Goal: Task Accomplishment & Management: Complete application form

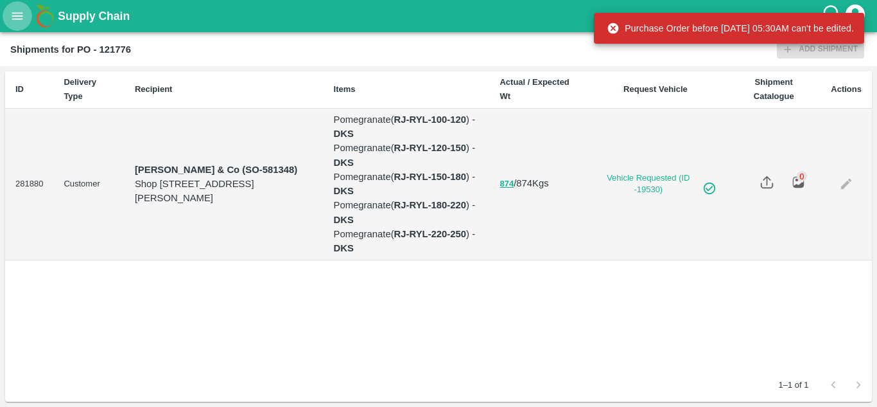
click at [22, 17] on icon "open drawer" at bounding box center [17, 16] width 14 height 14
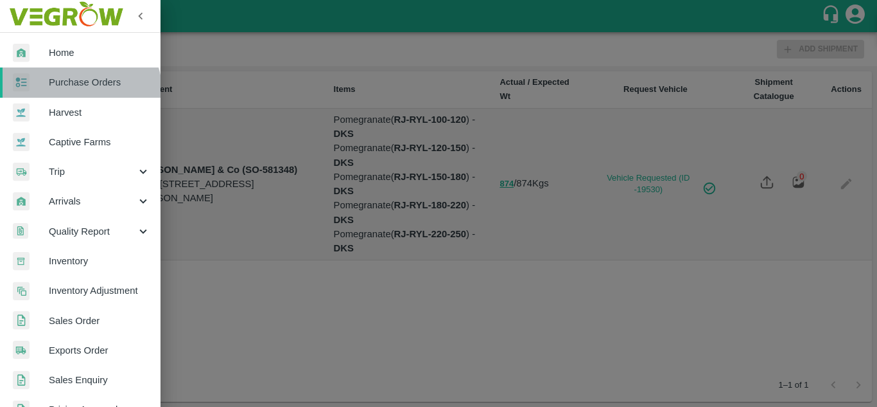
click at [76, 93] on link "Purchase Orders" at bounding box center [80, 82] width 161 height 30
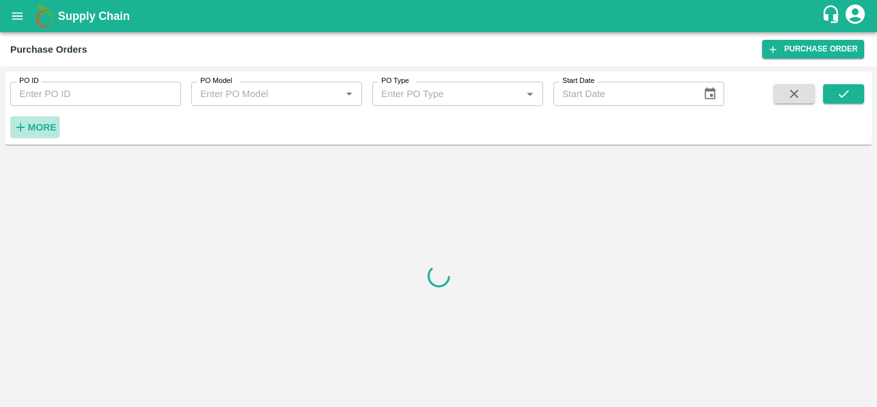
click at [41, 125] on strong "More" at bounding box center [42, 127] width 29 height 10
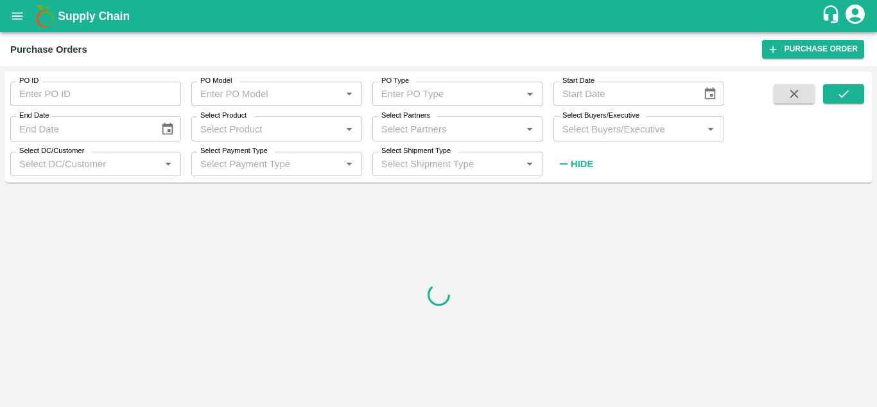
click at [592, 128] on input "Select Buyers/Executive" at bounding box center [629, 128] width 142 height 17
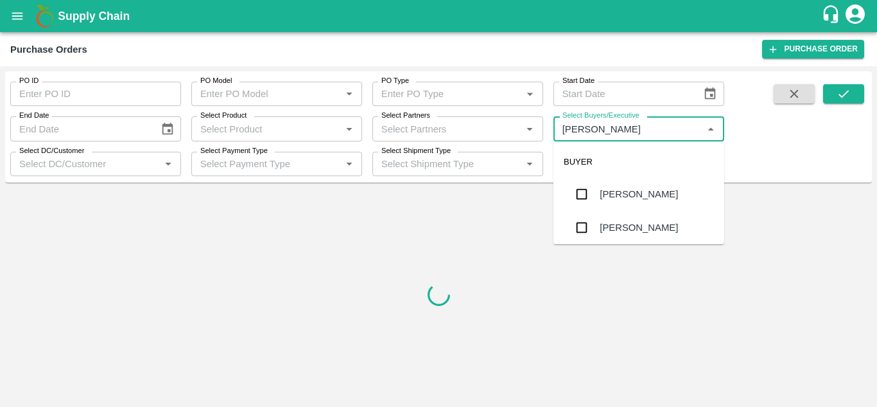
type input "Avinash"
click at [587, 225] on input "checkbox" at bounding box center [582, 228] width 26 height 26
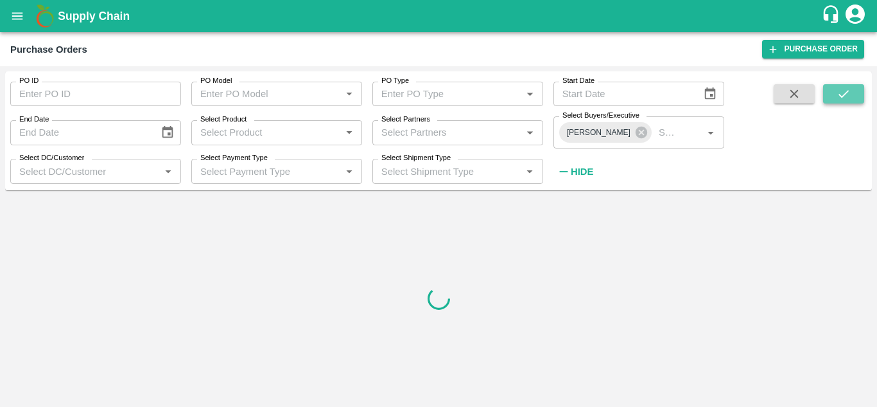
click at [841, 87] on icon "submit" at bounding box center [844, 94] width 14 height 14
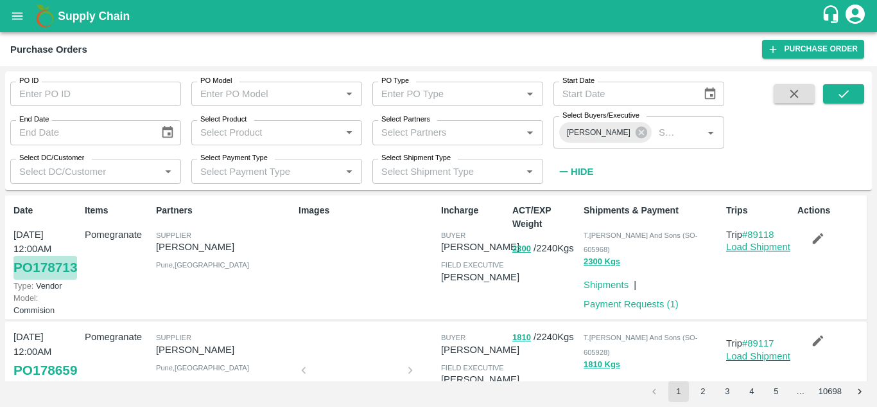
click at [19, 279] on link "PO 178713" at bounding box center [45, 267] width 64 height 23
click at [48, 277] on link "PO 178713" at bounding box center [45, 267] width 64 height 23
click at [651, 299] on link "Payment Requests ( 1 )" at bounding box center [631, 304] width 95 height 10
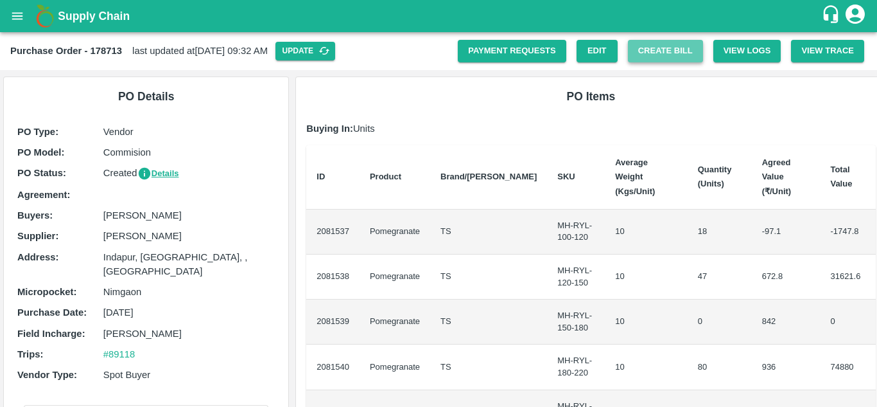
click at [644, 56] on button "Create Bill" at bounding box center [665, 51] width 75 height 22
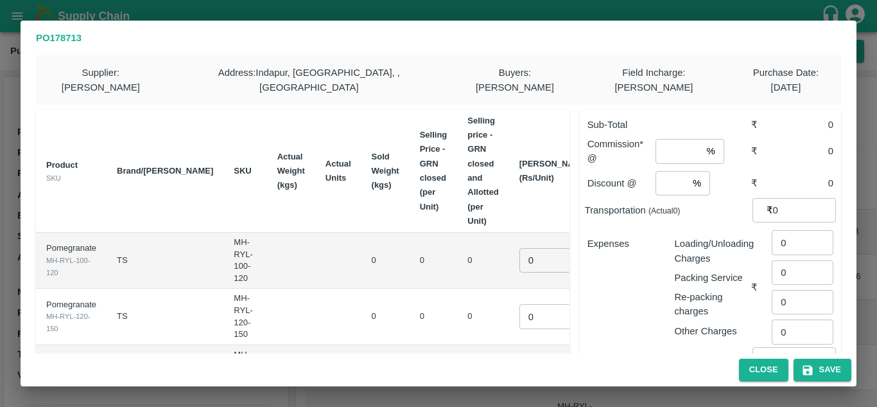
scroll to position [286, 0]
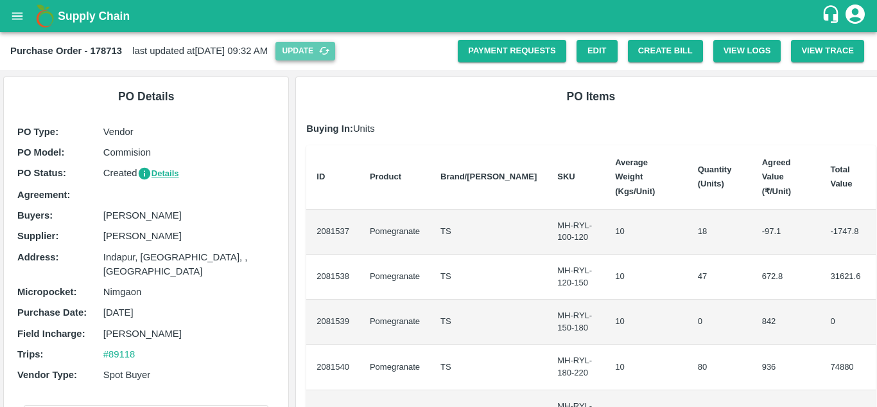
click at [335, 44] on button "Update" at bounding box center [306, 51] width 60 height 19
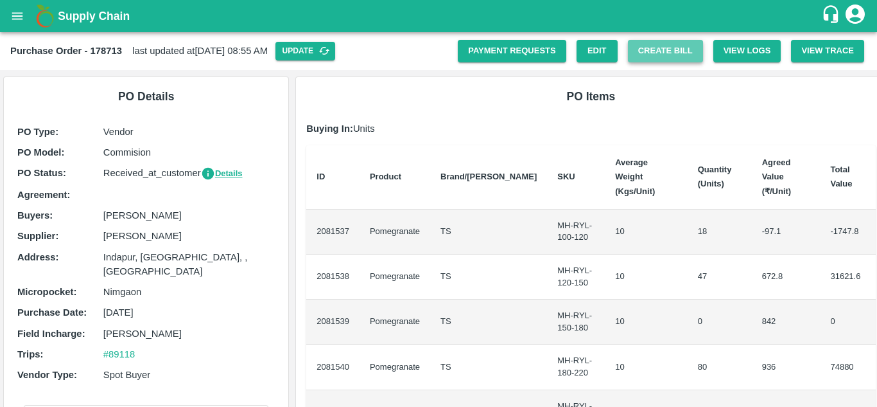
click at [667, 44] on button "Create Bill" at bounding box center [665, 51] width 75 height 22
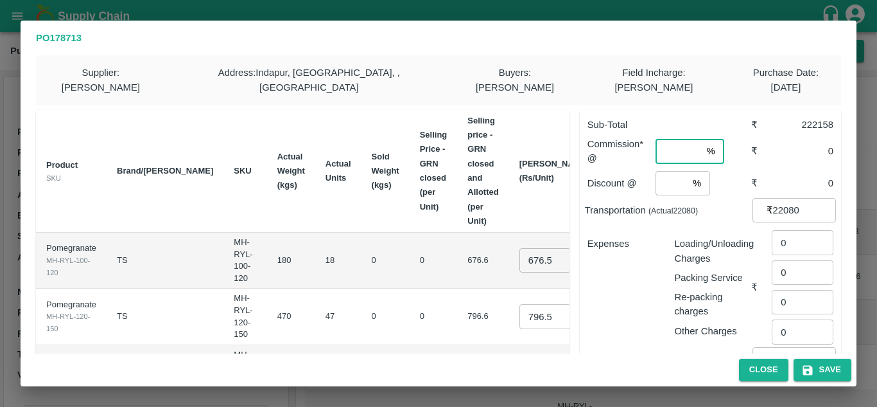
click at [661, 139] on input "number" at bounding box center [679, 151] width 46 height 24
type input "8"
click at [656, 171] on input "number" at bounding box center [672, 183] width 32 height 24
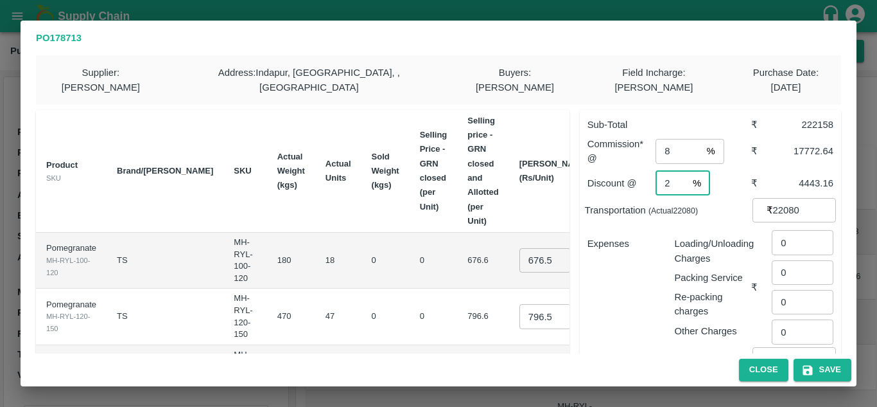
type input "2"
click at [642, 255] on div "Expenses" at bounding box center [620, 282] width 87 height 112
click at [781, 198] on input "22080" at bounding box center [804, 210] width 63 height 24
type input "20080"
click at [667, 234] on div "Loading/Unloading Charges Packing Service Re-packing charges Other Charges" at bounding box center [707, 282] width 87 height 112
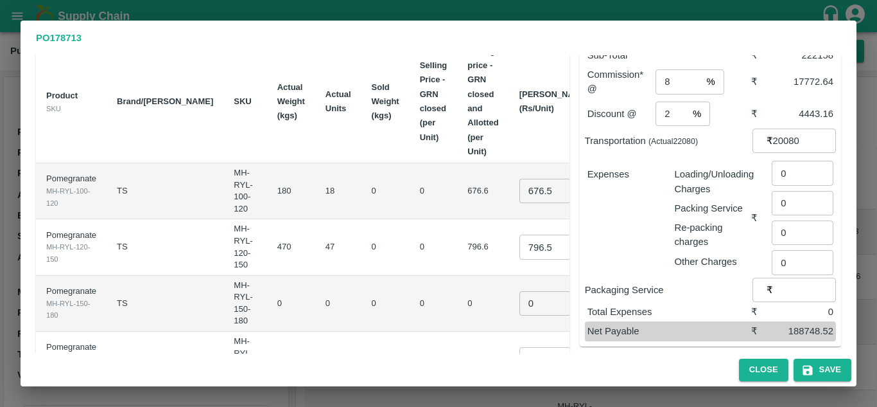
scroll to position [70, 0]
click at [520, 178] on input "676.5999999999999" at bounding box center [545, 190] width 51 height 24
type input "800"
click at [520, 234] on input "796.5999999999999" at bounding box center [545, 246] width 51 height 24
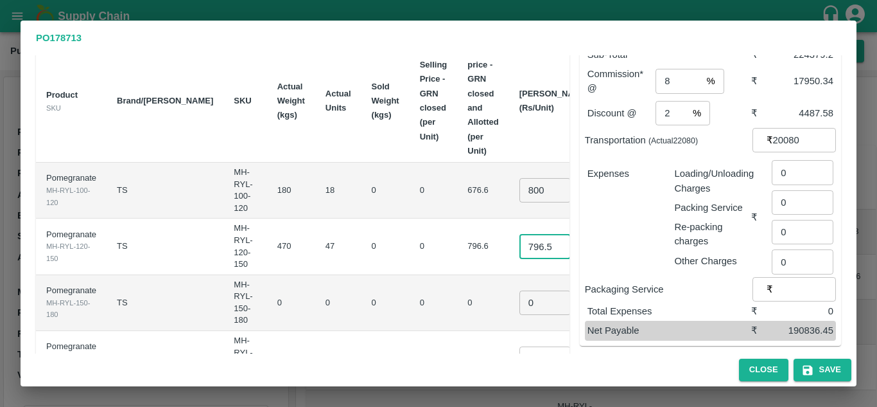
click at [520, 238] on input "796.5999999999999" at bounding box center [545, 246] width 51 height 24
type input "950"
click at [410, 240] on td "0" at bounding box center [434, 246] width 48 height 56
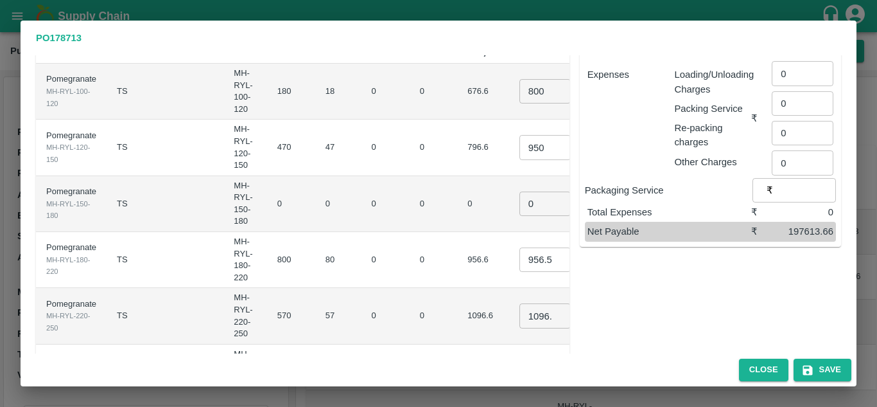
scroll to position [175, 0]
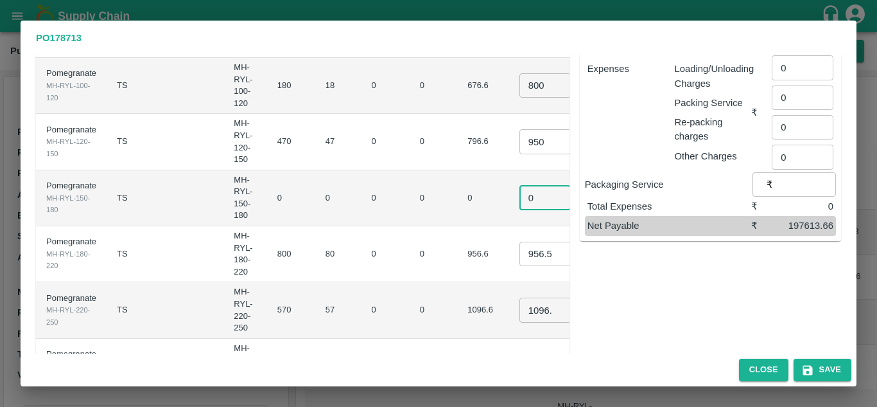
click at [520, 186] on input "0" at bounding box center [545, 198] width 51 height 24
type input "0.1"
click at [520, 241] on input "956.5999999999999" at bounding box center [545, 253] width 51 height 24
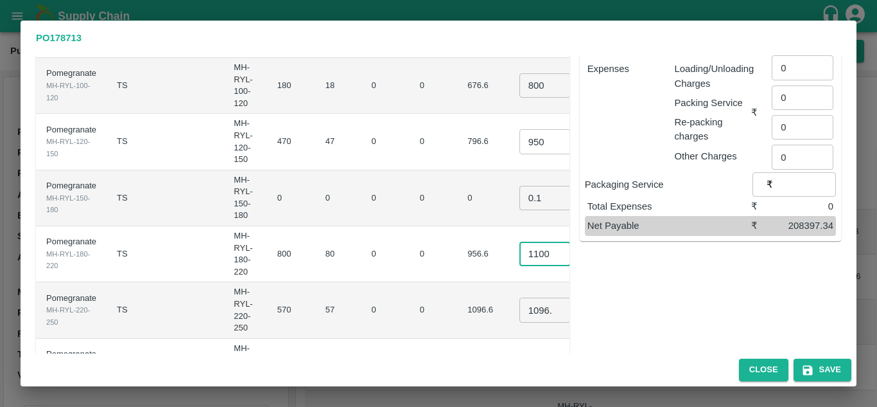
type input "1100"
click at [520, 297] on input "1096.6" at bounding box center [545, 309] width 51 height 24
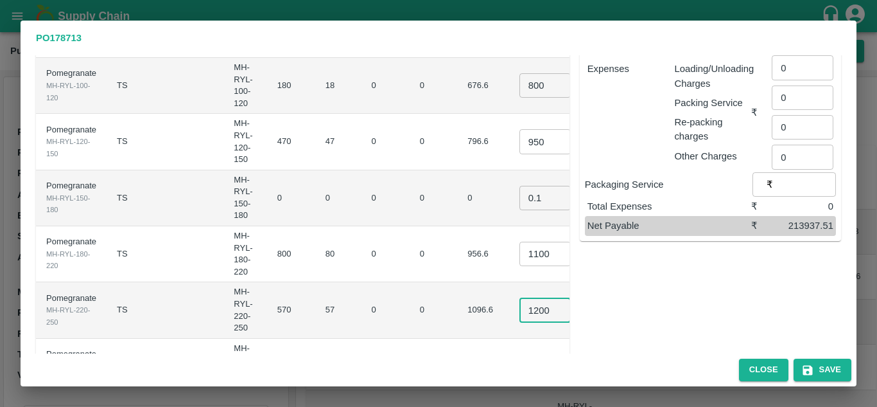
type input "1200"
click at [410, 293] on td "0" at bounding box center [434, 310] width 48 height 56
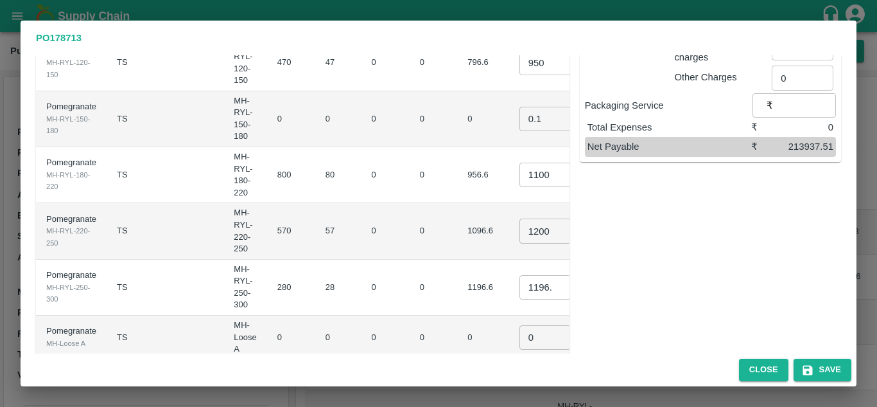
scroll to position [255, 0]
click at [520, 274] on input "1196.6" at bounding box center [545, 286] width 51 height 24
type input "1400"
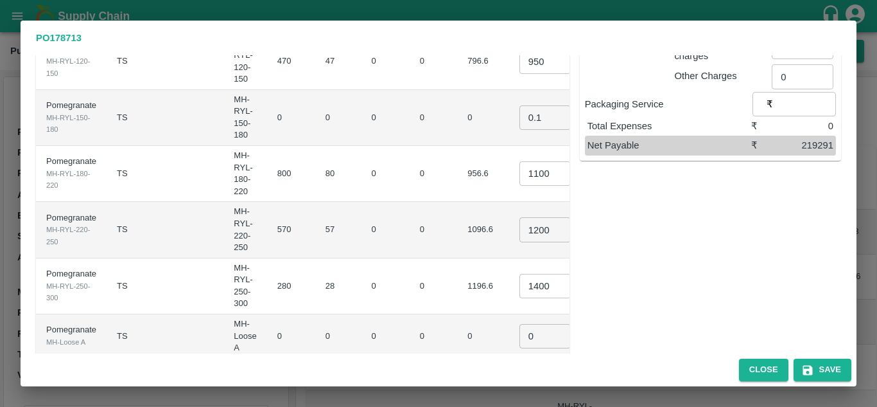
scroll to position [0, 0]
click at [457, 276] on td "1196.6" at bounding box center [482, 286] width 51 height 56
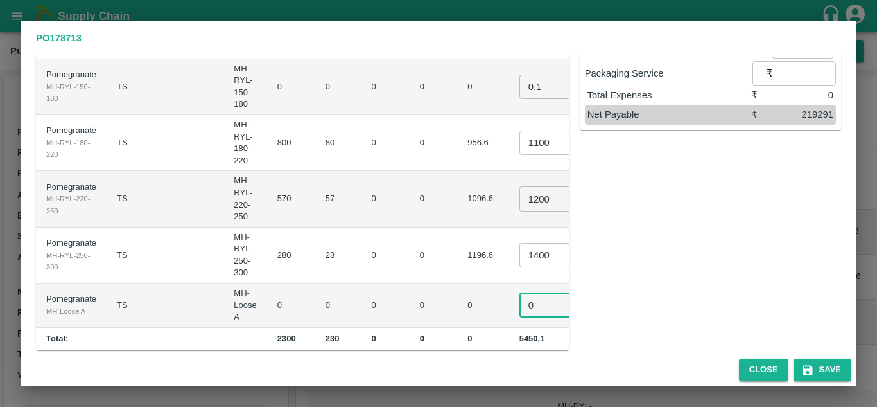
click at [520, 293] on input "0" at bounding box center [545, 305] width 51 height 24
type input "0.1"
click at [457, 283] on td "0" at bounding box center [482, 305] width 51 height 44
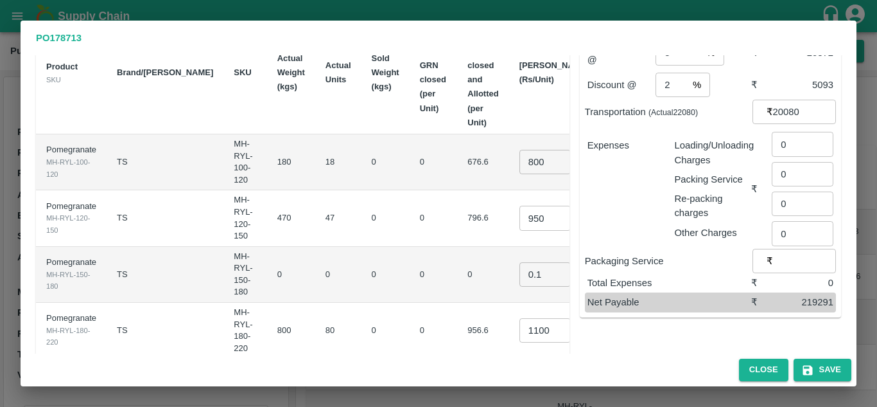
scroll to position [99, 0]
click at [520, 206] on input "950" at bounding box center [545, 217] width 51 height 24
type input "900"
click at [410, 200] on td "0" at bounding box center [434, 217] width 48 height 56
click at [793, 133] on input "0" at bounding box center [803, 143] width 62 height 24
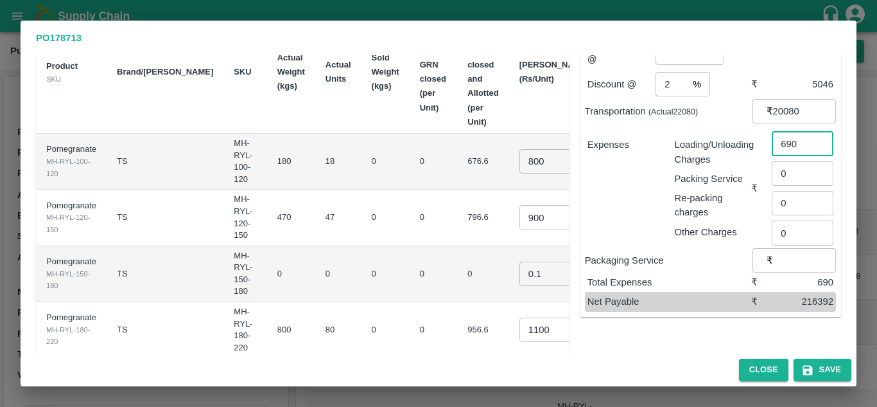
type input "690"
click at [644, 212] on div "Expenses" at bounding box center [620, 183] width 87 height 112
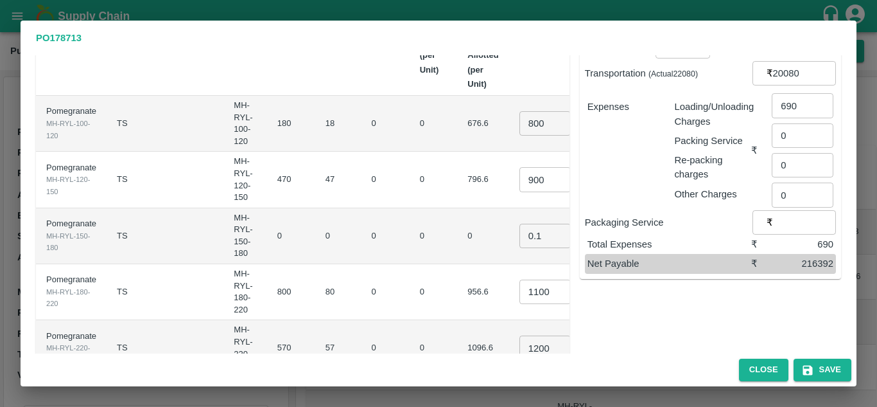
scroll to position [137, 0]
click at [520, 166] on input "900" at bounding box center [545, 178] width 51 height 24
type input "1000"
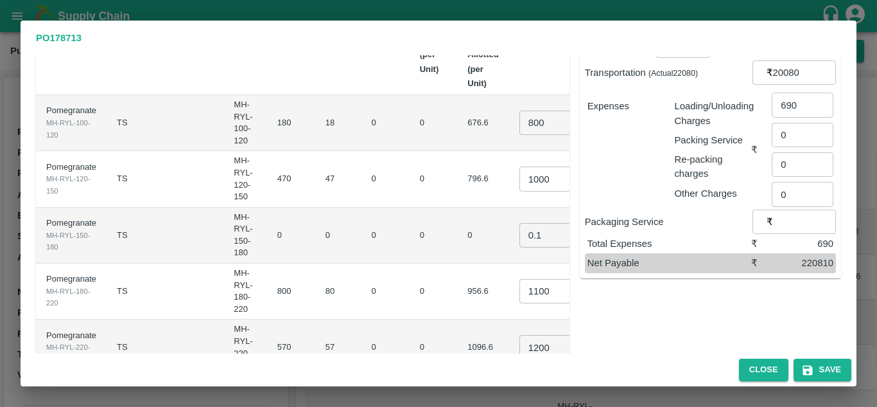
scroll to position [0, 0]
click at [410, 166] on td "0" at bounding box center [434, 179] width 48 height 56
click at [520, 167] on input "1000" at bounding box center [545, 178] width 51 height 24
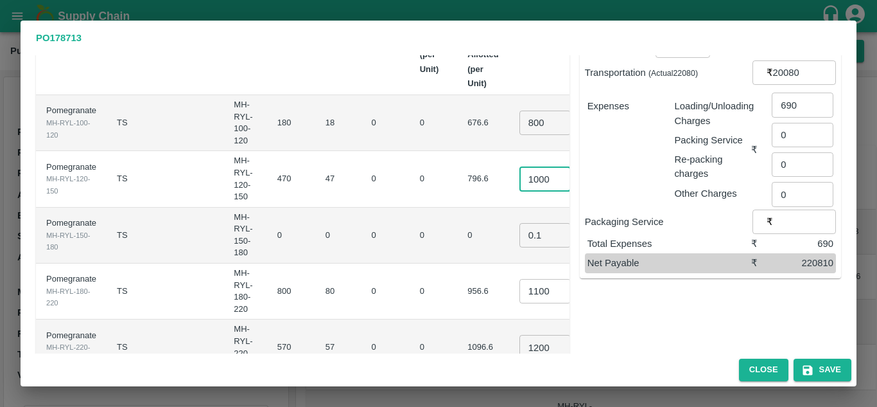
click at [520, 167] on input "1000" at bounding box center [545, 178] width 51 height 24
type input "900"
click at [362, 162] on td "0" at bounding box center [386, 179] width 48 height 56
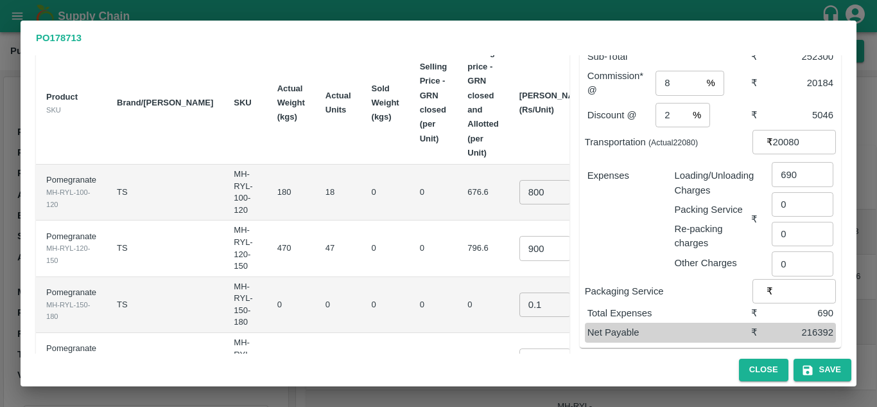
scroll to position [67, 0]
click at [780, 130] on input "20080" at bounding box center [804, 142] width 63 height 24
click at [793, 130] on input "20080" at bounding box center [804, 142] width 63 height 24
type input "21850"
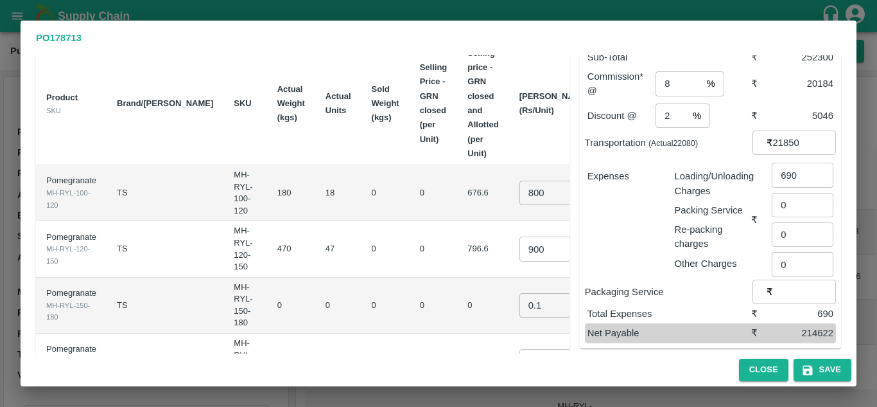
click at [643, 169] on p "Expenses" at bounding box center [626, 176] width 77 height 14
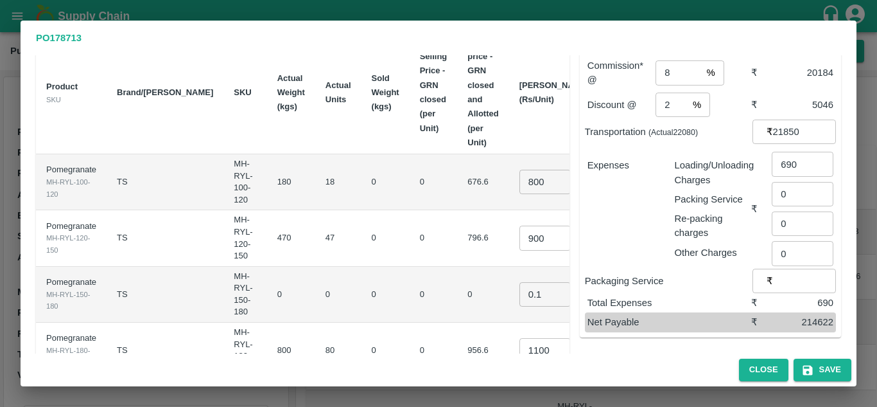
scroll to position [49, 0]
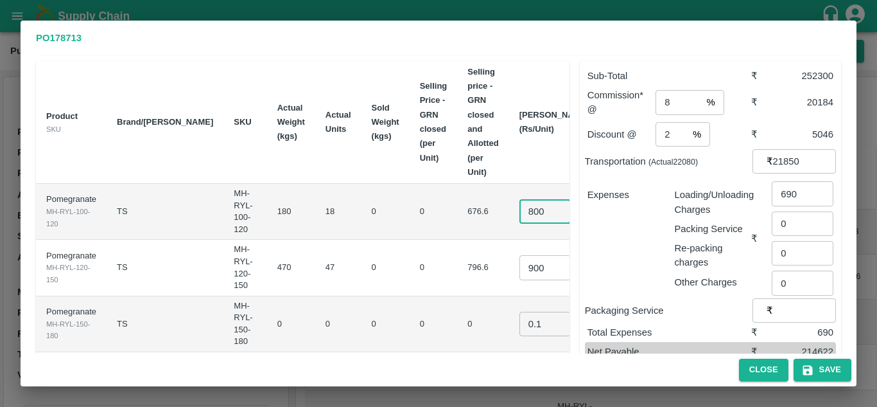
click at [520, 199] on input "800" at bounding box center [545, 211] width 51 height 24
type input "790"
click at [410, 219] on td "0" at bounding box center [434, 212] width 48 height 56
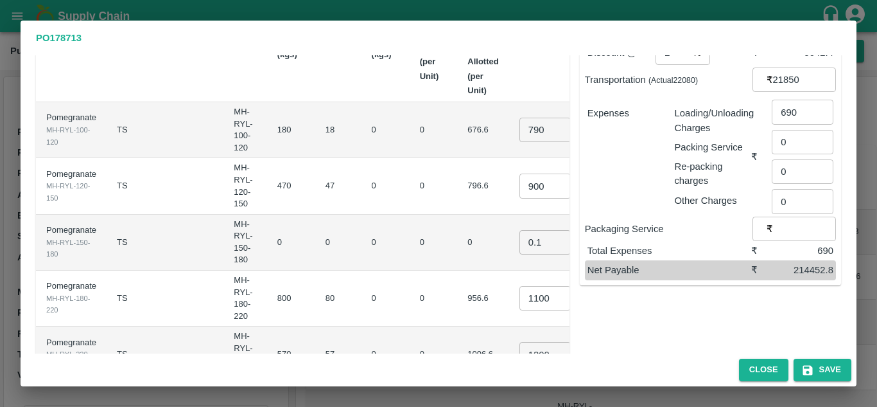
scroll to position [0, 0]
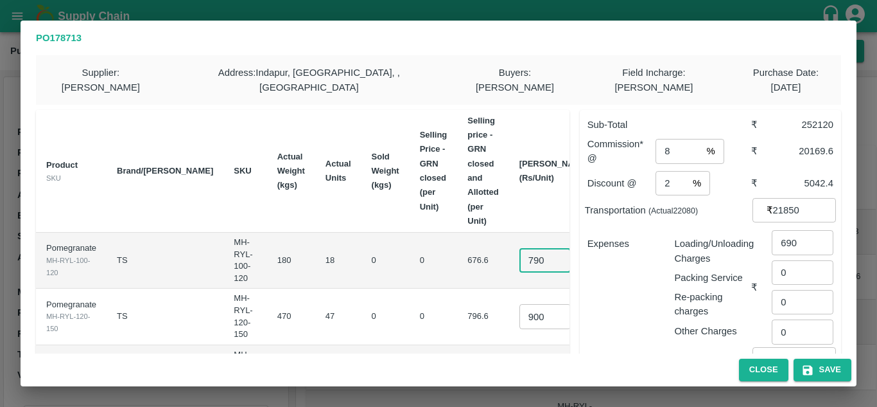
click at [520, 249] on input "790" at bounding box center [545, 260] width 51 height 24
type input "800"
click at [362, 244] on td "0" at bounding box center [386, 261] width 48 height 56
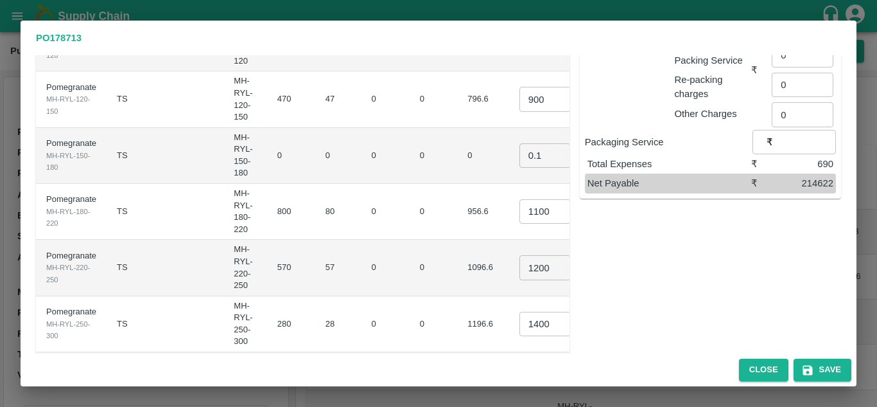
scroll to position [286, 0]
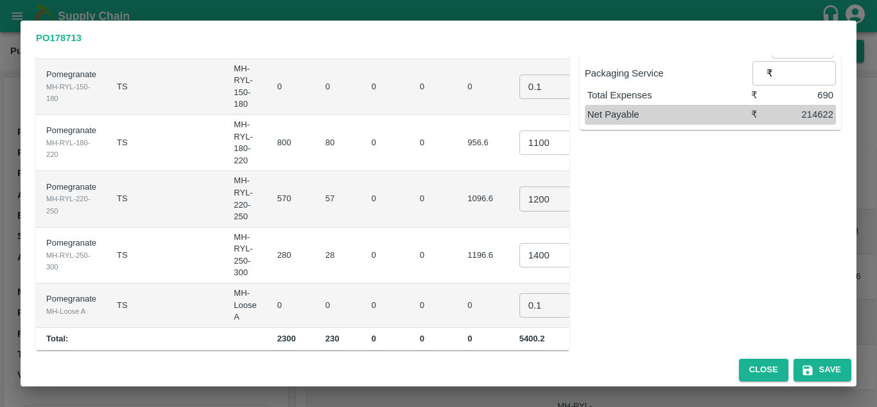
click at [728, 204] on div "Sub-Total ₹ 252300 Commission* @ 8 % ​ ₹ 20184 Discount @ 2 % ​ ₹ 5046 Transpor…" at bounding box center [706, 82] width 272 height 536
click at [821, 364] on button "Save" at bounding box center [823, 369] width 58 height 22
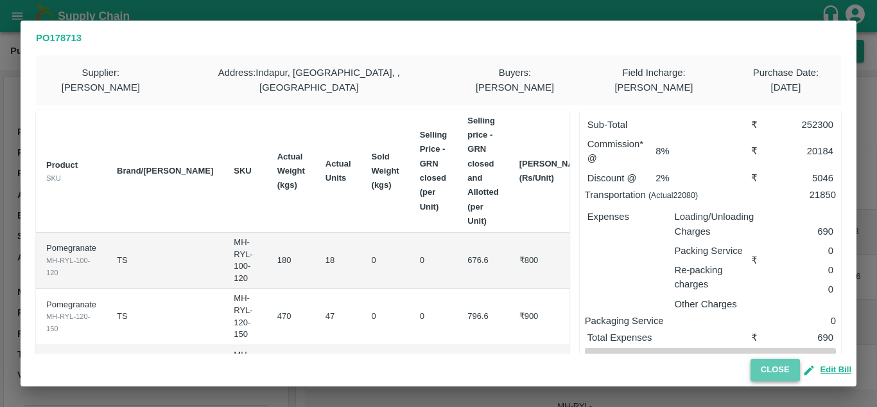
click at [771, 374] on button "Close" at bounding box center [775, 369] width 49 height 22
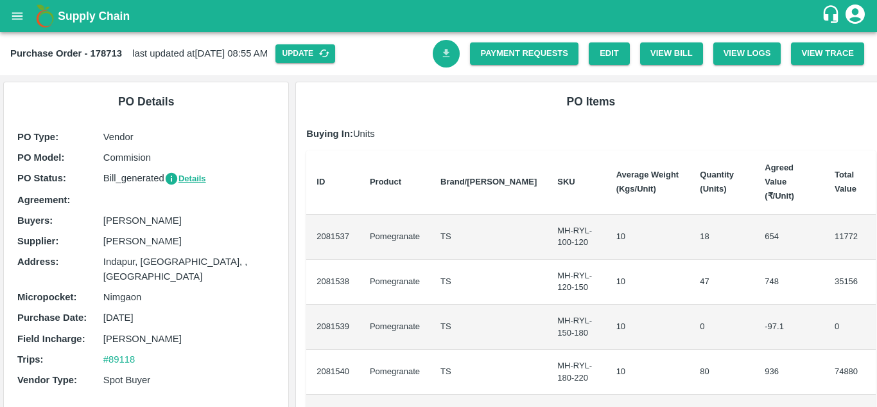
click at [450, 58] on icon "Download Bill" at bounding box center [447, 54] width 12 height 12
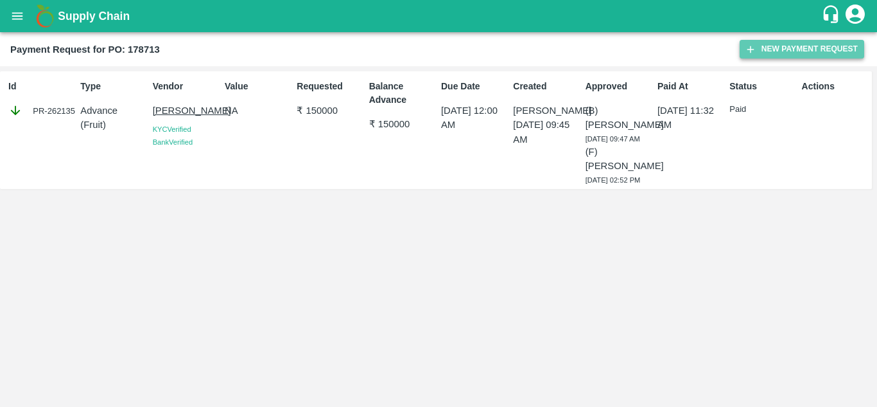
click at [787, 49] on button "New Payment Request" at bounding box center [802, 49] width 125 height 19
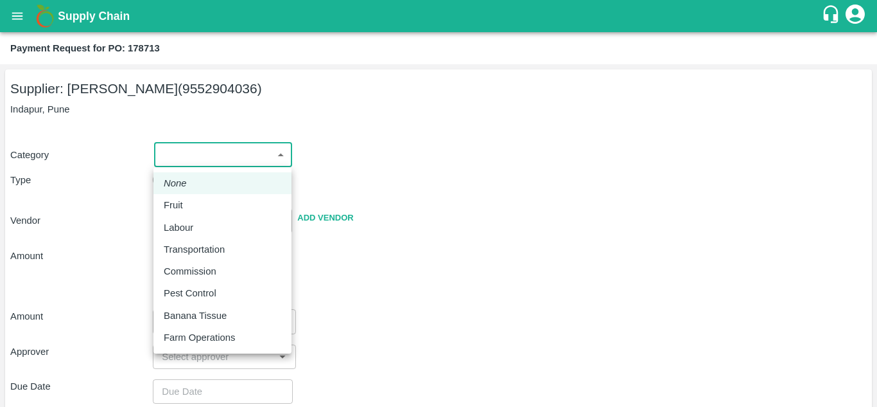
click at [238, 157] on body "Supply Chain Payment Request for PO: 178713 Supplier: SHIVAJI RAJARAM AVACHAR (…" at bounding box center [438, 203] width 877 height 407
click at [182, 203] on p "Fruit" at bounding box center [173, 205] width 19 height 14
type input "1"
type input "SHIVAJI RAJARAM AVACHAR - 9552904036(Supplier)"
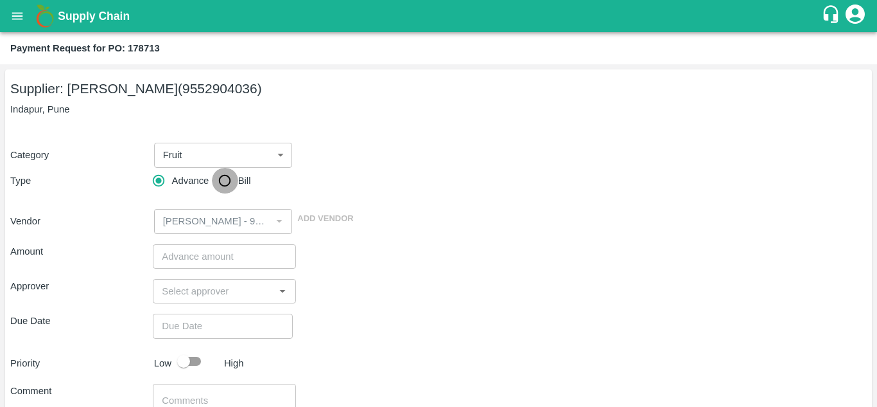
click at [225, 178] on input "Bill" at bounding box center [225, 181] width 26 height 26
radio input "true"
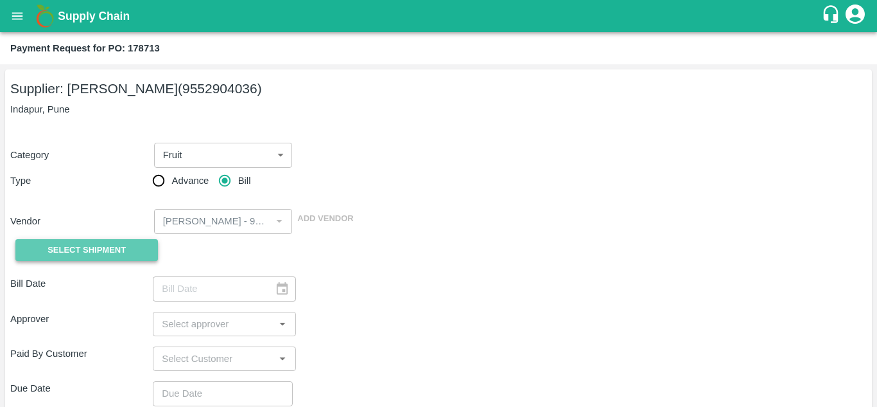
click at [83, 245] on span "Select Shipment" at bounding box center [87, 250] width 78 height 15
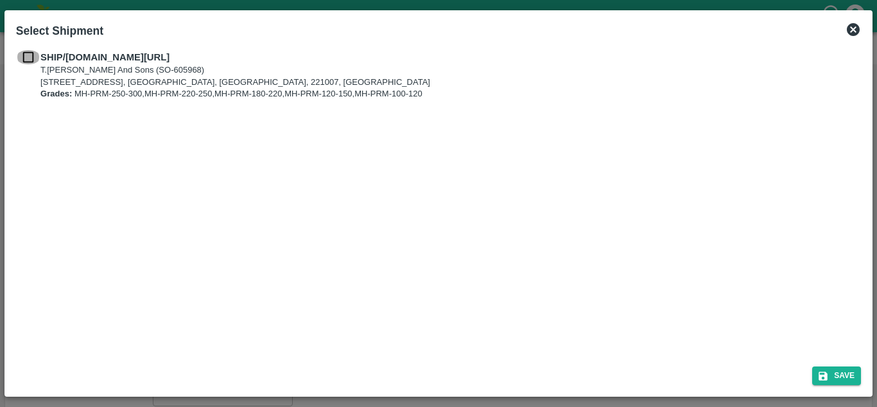
click at [28, 51] on input "checkbox" at bounding box center [28, 57] width 24 height 14
checkbox input "true"
click at [837, 376] on button "Save" at bounding box center [836, 375] width 49 height 19
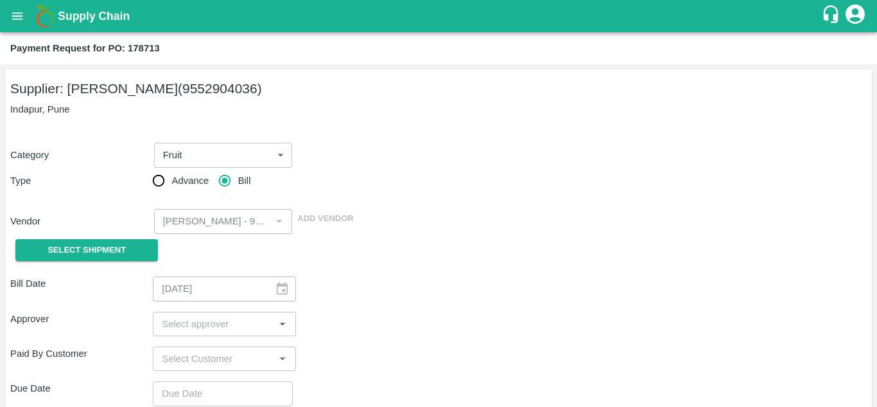
type input "29/09/2025"
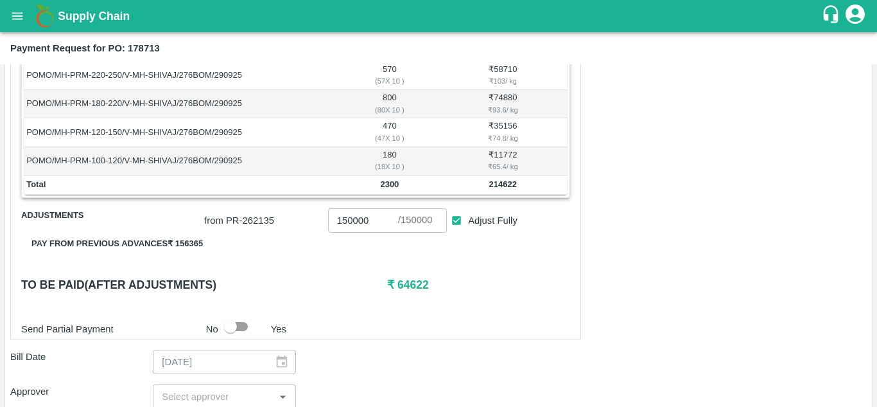
scroll to position [308, 0]
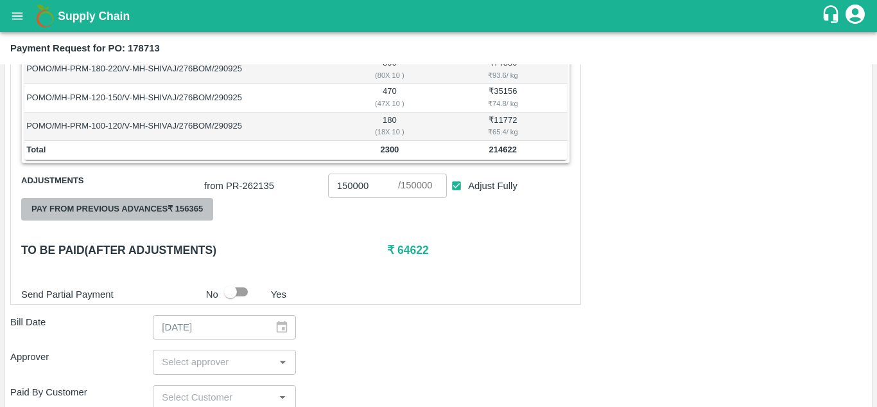
click at [168, 204] on button "Pay from previous advances ₹ 156365" at bounding box center [117, 209] width 192 height 22
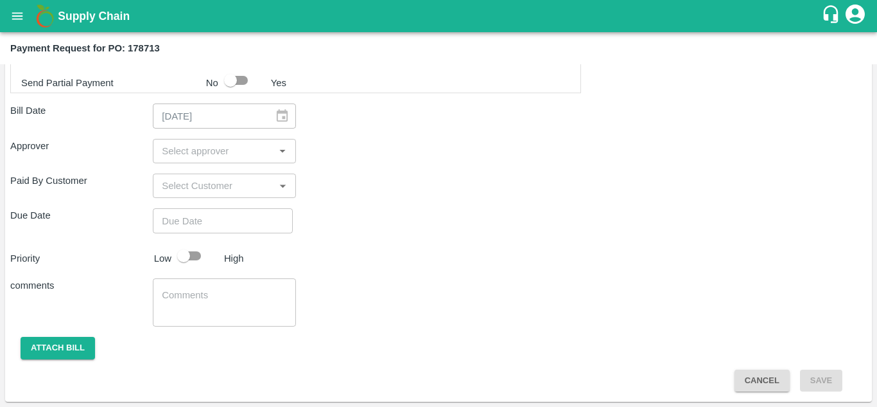
scroll to position [547, 0]
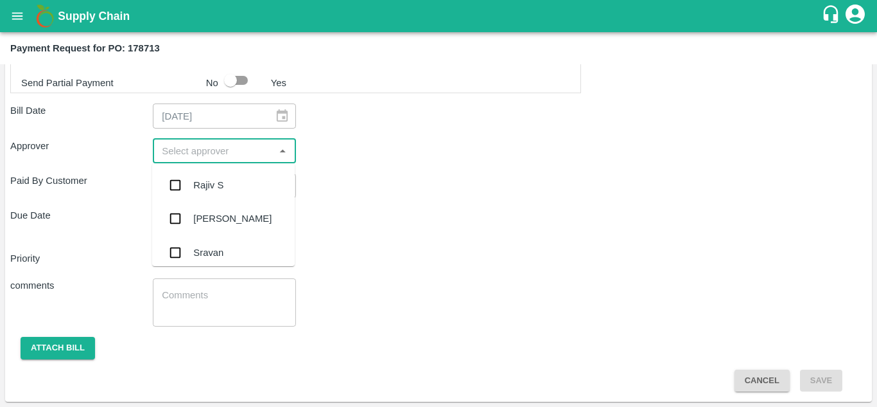
click at [169, 152] on input "input" at bounding box center [214, 151] width 114 height 17
type input "Muku"
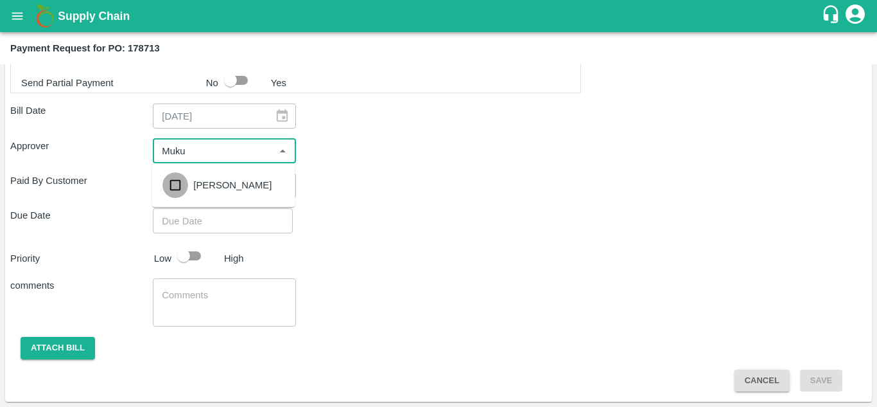
click at [170, 181] on input "checkbox" at bounding box center [175, 185] width 26 height 26
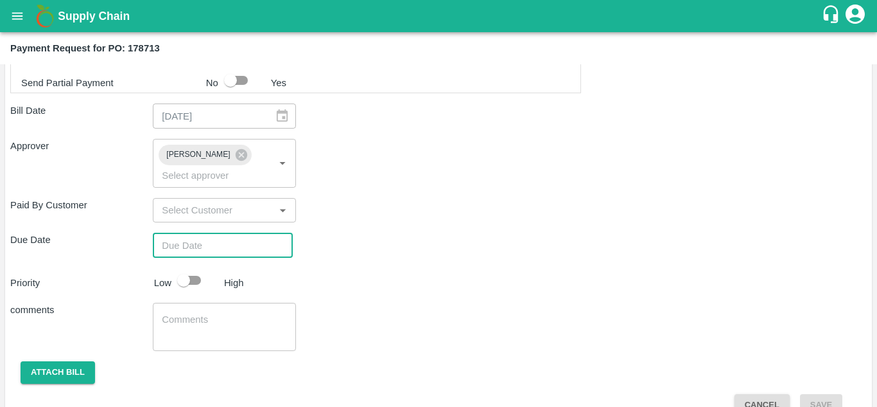
type input "DD/MM/YYYY hh:mm aa"
click at [162, 244] on input "DD/MM/YYYY hh:mm aa" at bounding box center [218, 245] width 131 height 24
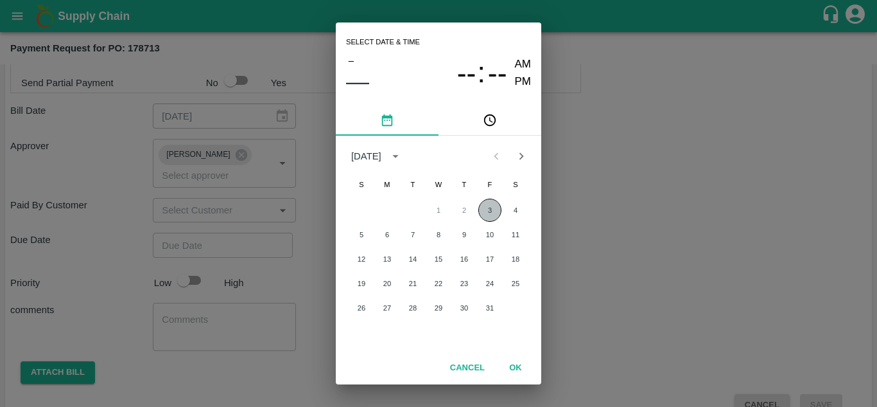
click at [488, 211] on button "3" at bounding box center [490, 209] width 23 height 23
type input "03/10/2025 12:00 AM"
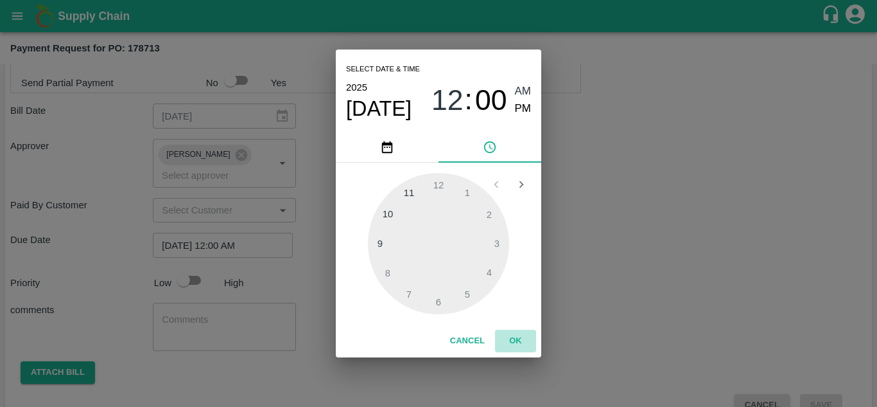
click at [514, 331] on button "OK" at bounding box center [515, 340] width 41 height 22
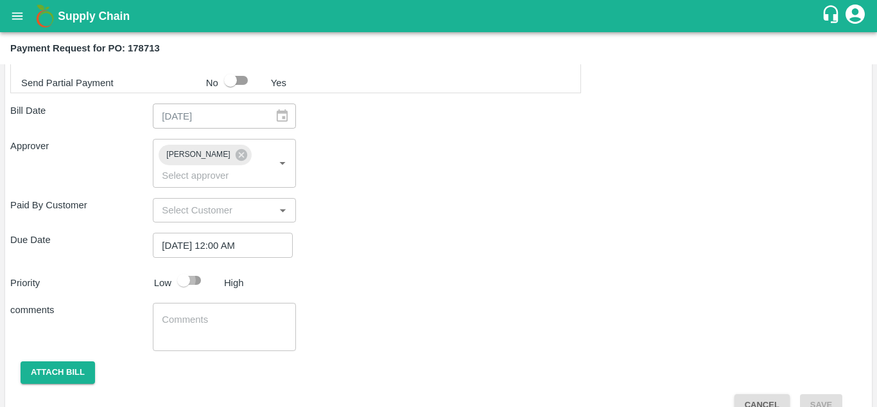
click at [187, 279] on input "checkbox" at bounding box center [183, 280] width 73 height 24
checkbox input "true"
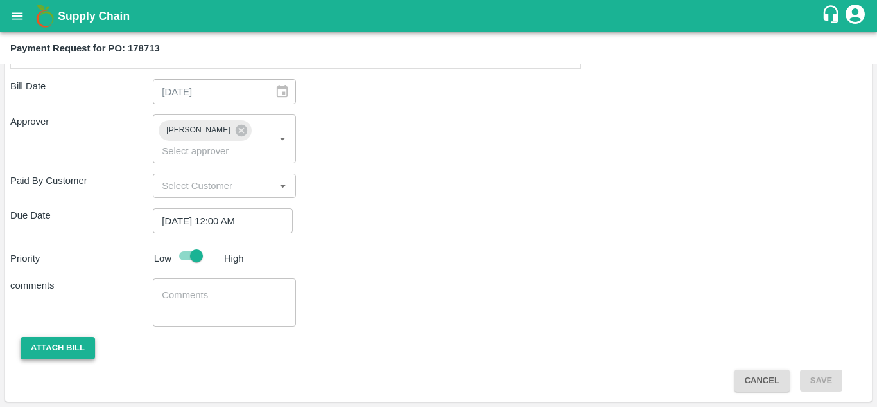
click at [71, 346] on button "Attach bill" at bounding box center [58, 348] width 75 height 22
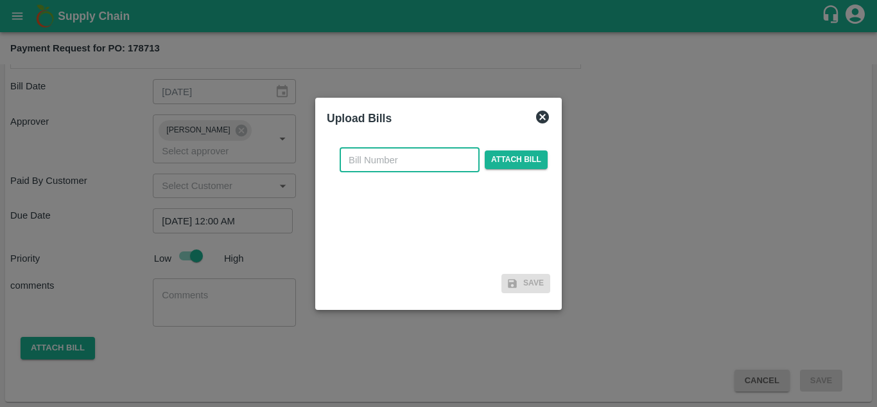
click at [379, 161] on input "text" at bounding box center [410, 160] width 140 height 24
type input "178713"
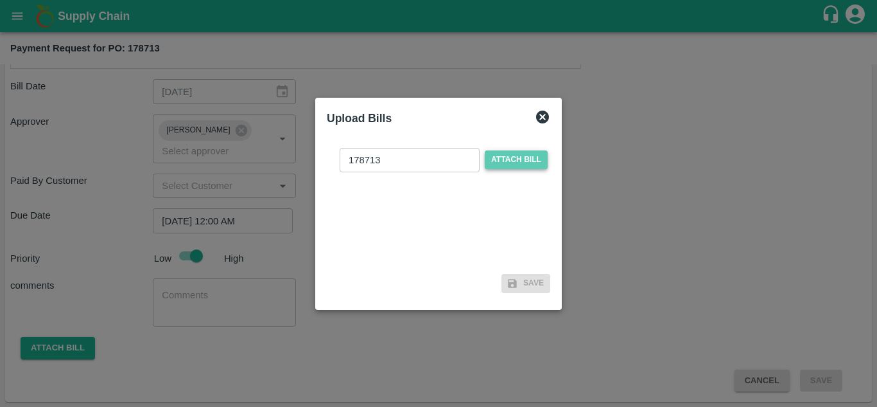
click at [510, 162] on span "Attach bill" at bounding box center [516, 159] width 63 height 19
click at [0, 0] on input "Attach bill" at bounding box center [0, 0] width 0 height 0
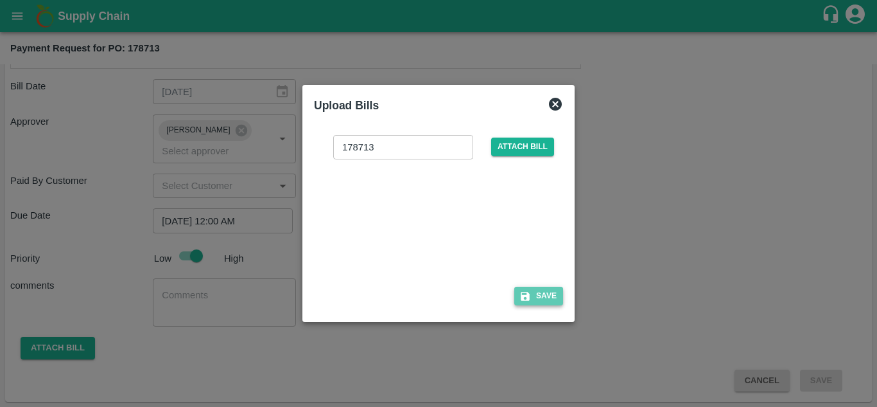
click at [533, 294] on button "Save" at bounding box center [538, 295] width 49 height 19
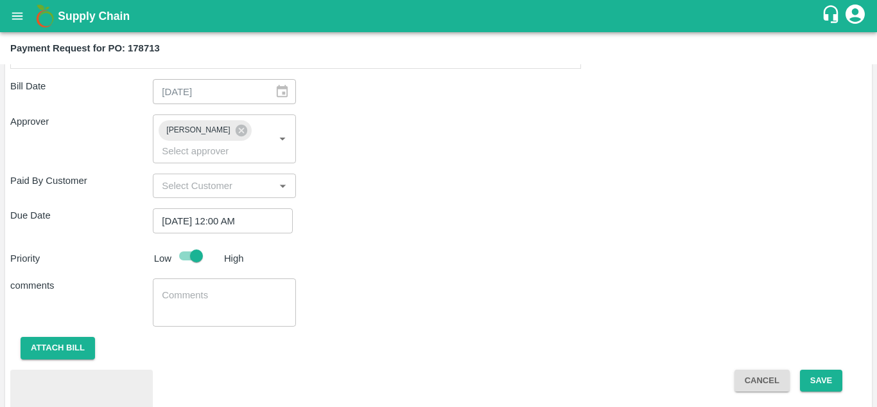
scroll to position [640, 0]
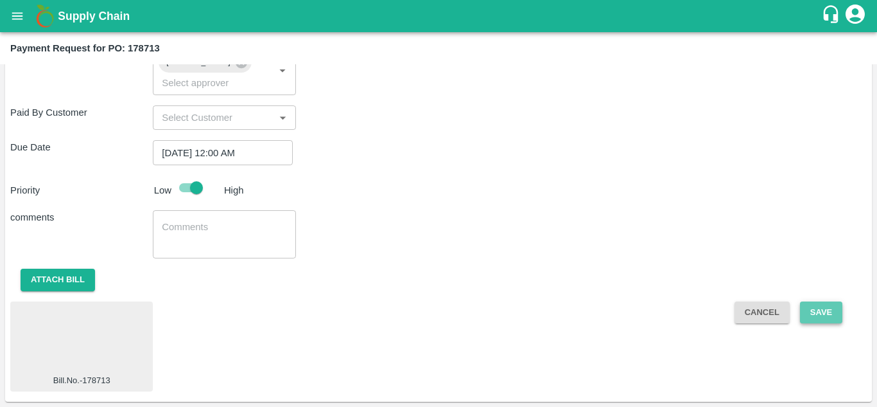
click at [818, 312] on button "Save" at bounding box center [821, 312] width 42 height 22
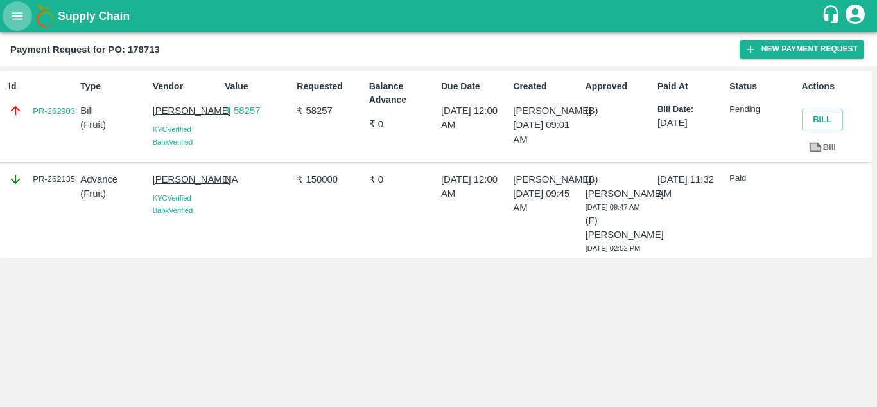
click at [28, 13] on button "open drawer" at bounding box center [18, 16] width 30 height 30
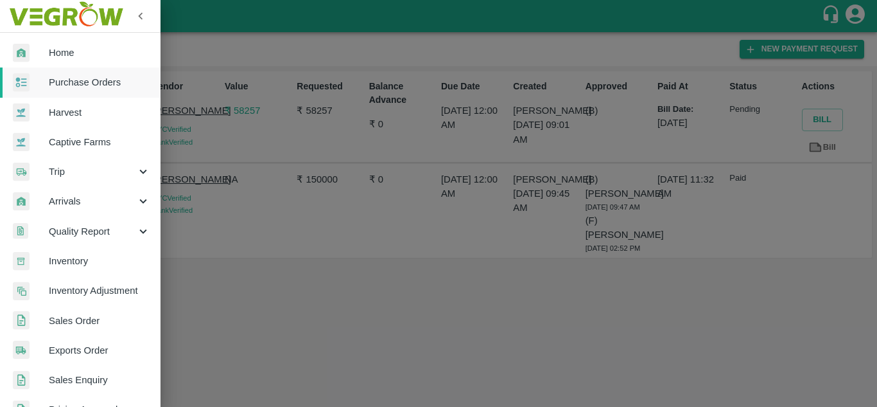
click at [73, 85] on span "Purchase Orders" at bounding box center [99, 82] width 101 height 14
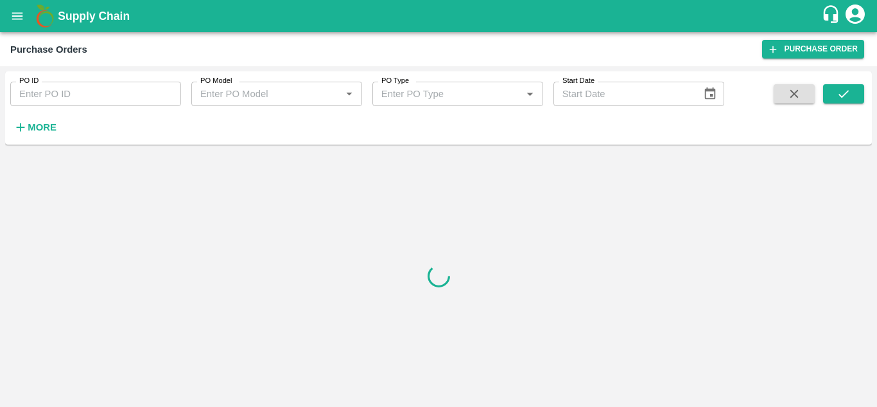
click at [42, 127] on strong "More" at bounding box center [42, 127] width 29 height 10
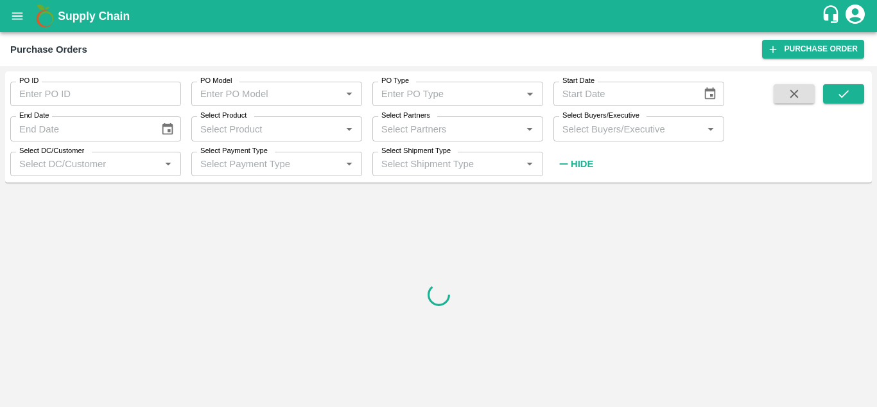
click at [582, 130] on input "Select Buyers/Executive" at bounding box center [629, 128] width 142 height 17
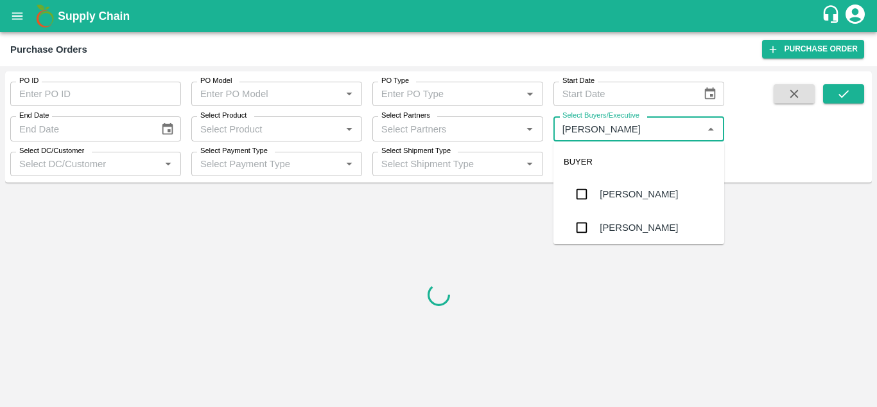
type input "AVINASH"
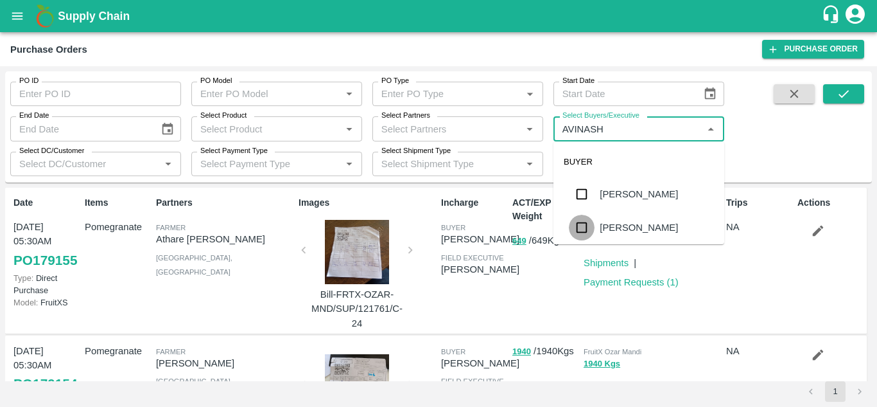
click at [588, 224] on input "checkbox" at bounding box center [582, 228] width 26 height 26
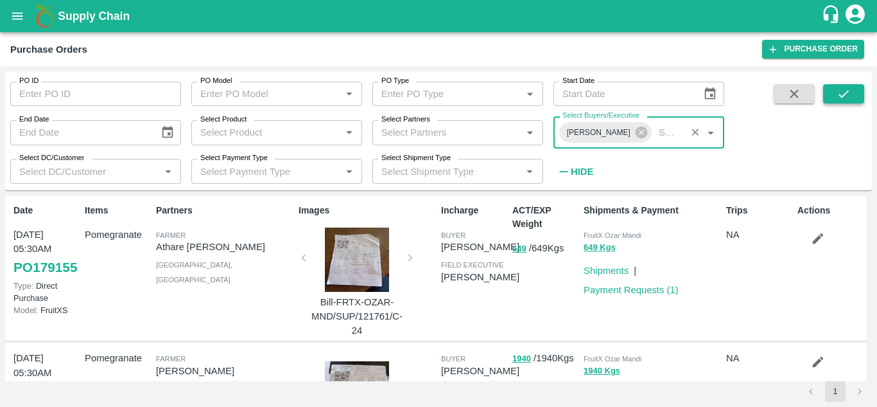
click at [843, 91] on icon "submit" at bounding box center [844, 94] width 14 height 14
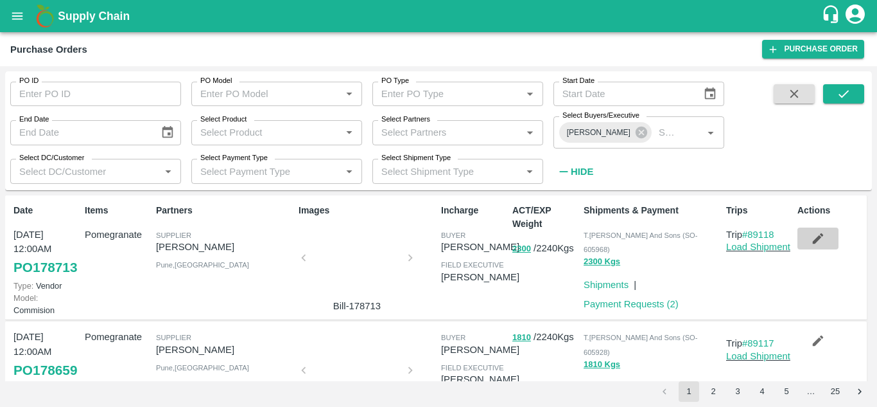
click at [813, 233] on icon "button" at bounding box center [818, 238] width 14 height 14
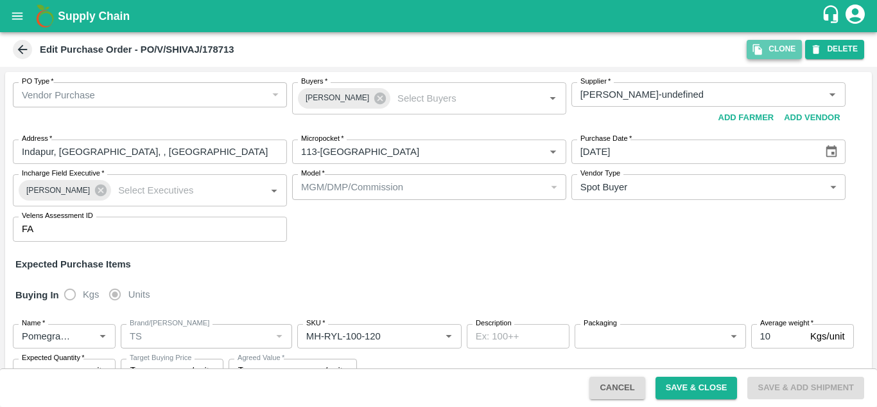
click at [774, 46] on button "Clone" at bounding box center [774, 49] width 55 height 19
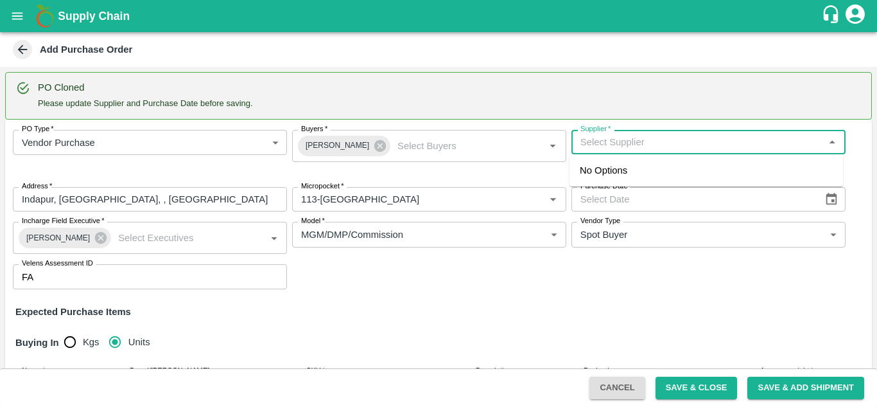
click at [632, 143] on input "Supplier   *" at bounding box center [697, 142] width 245 height 17
type input "SHIVAJI"
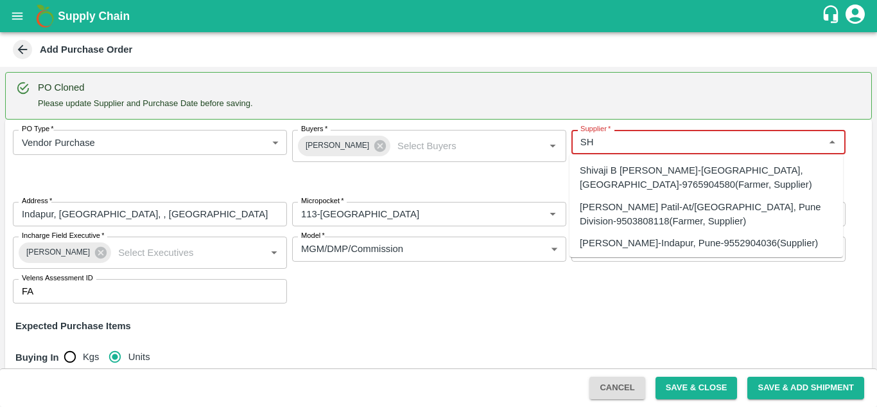
click at [660, 238] on div "SHIVAJI RAJARAM AVACHAR-Indapur, Pune-9552904036(Supplier)" at bounding box center [699, 243] width 238 height 14
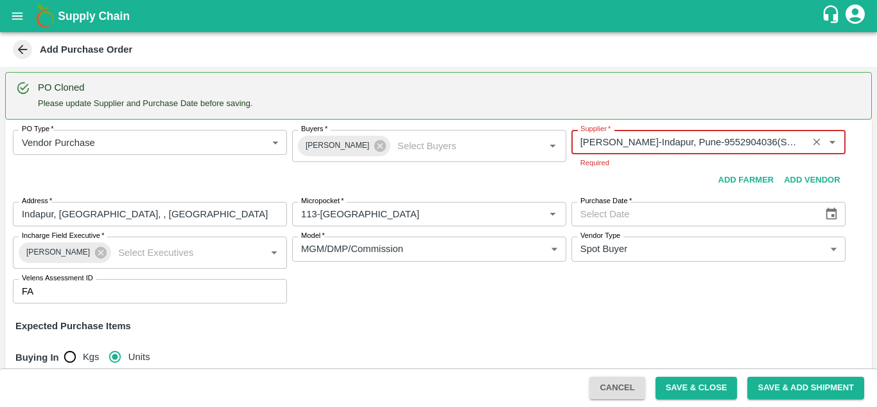
type input "SHIVAJI RAJARAM AVACHAR-Indapur, Pune-9552904036(Supplier)"
click at [827, 215] on div "PO Type   * Vendor Purchase 2 PO Type Buyers   * Avinash kumar Buyers   * Suppl…" at bounding box center [438, 216] width 867 height 194
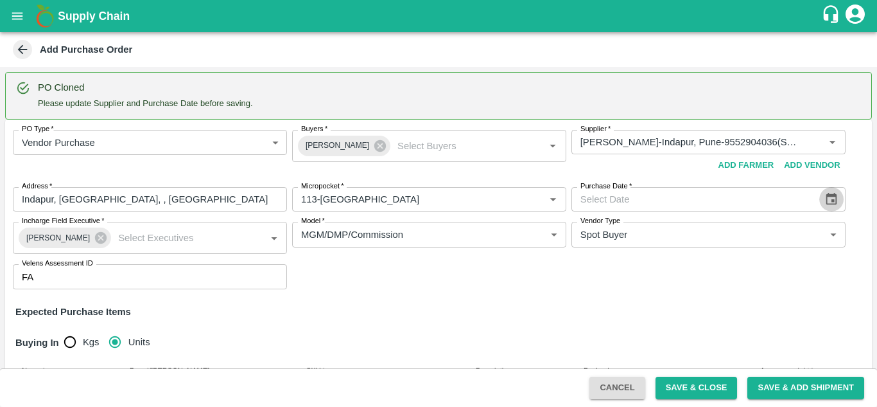
click at [829, 200] on icon "Choose date" at bounding box center [832, 199] width 14 height 14
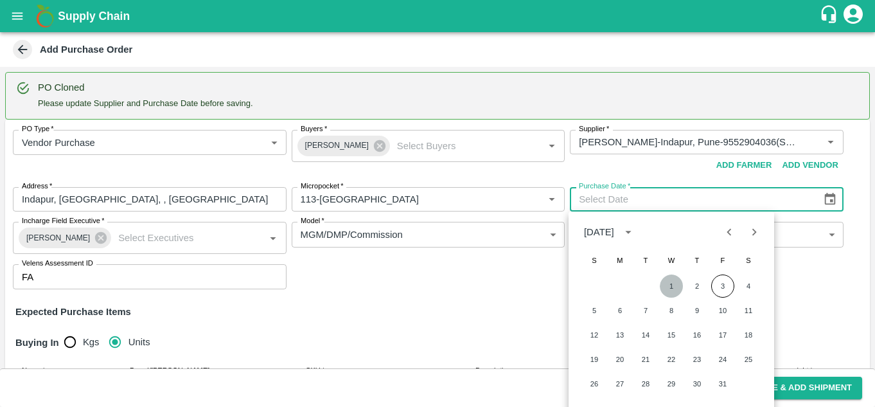
click at [674, 286] on button "1" at bounding box center [671, 285] width 23 height 23
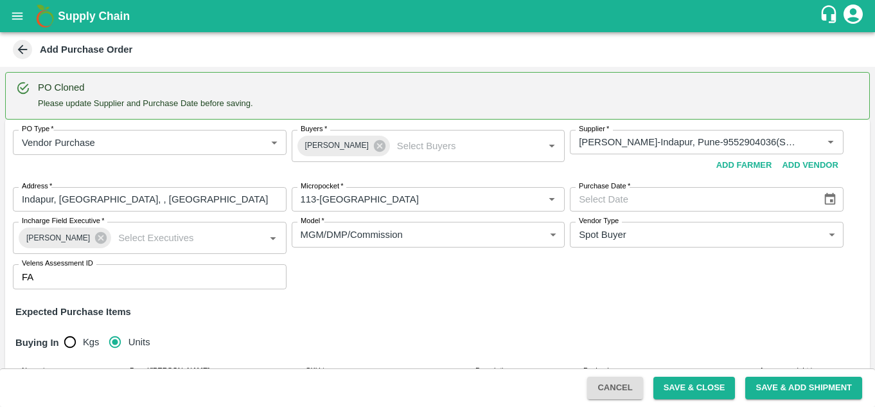
type input "01/10/2025"
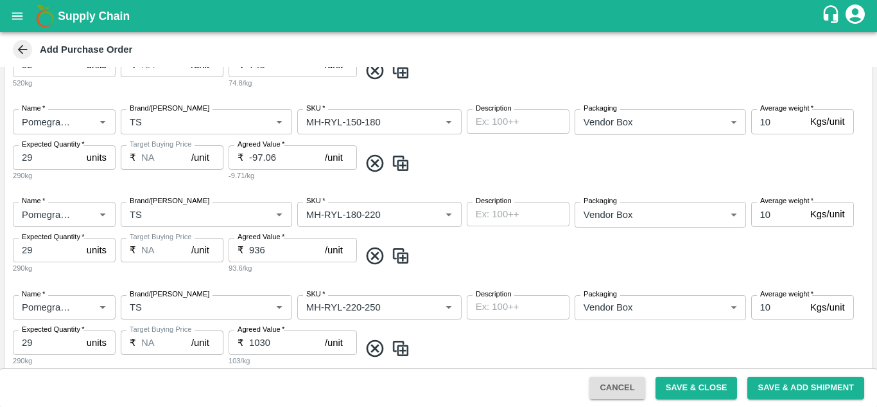
scroll to position [774, 0]
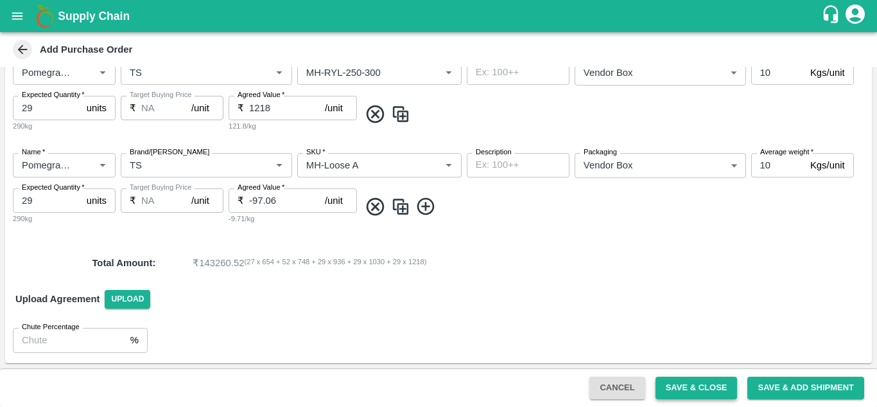
click at [714, 389] on button "Save & Close" at bounding box center [697, 387] width 82 height 22
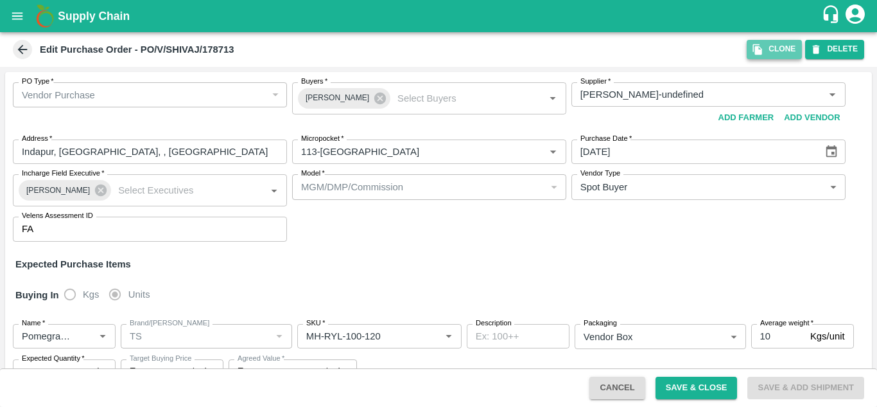
click at [762, 49] on icon "button" at bounding box center [757, 49] width 9 height 11
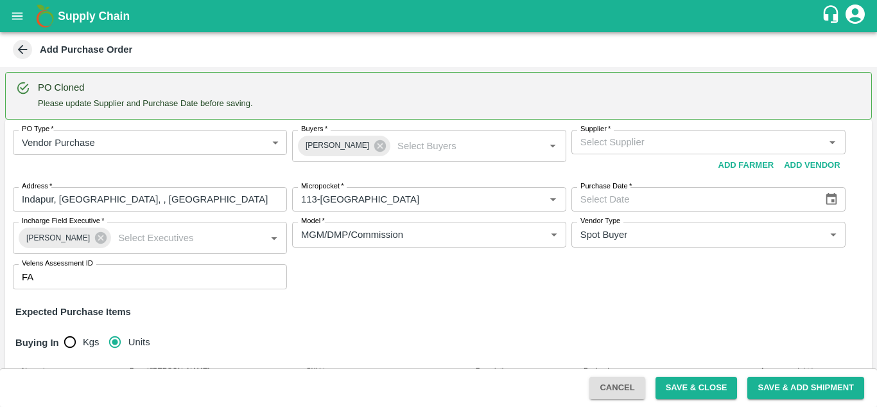
click at [585, 142] on input "Supplier   *" at bounding box center [697, 142] width 245 height 17
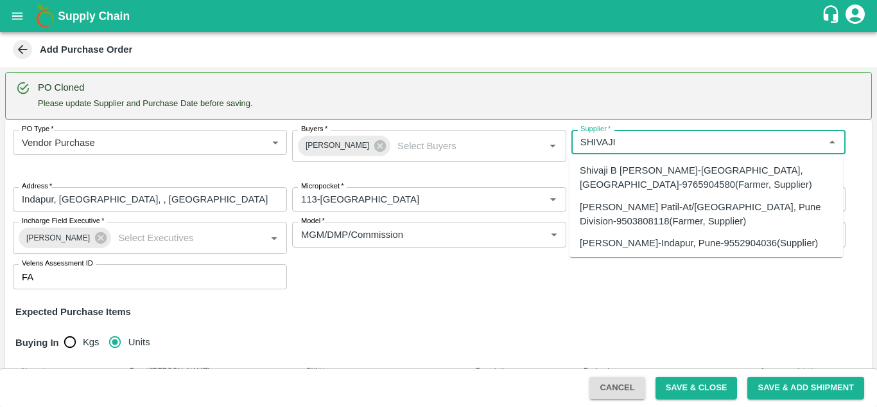
click at [637, 243] on div "SHIVAJI RAJARAM AVACHAR-Indapur, Pune-9552904036(Supplier)" at bounding box center [699, 243] width 238 height 14
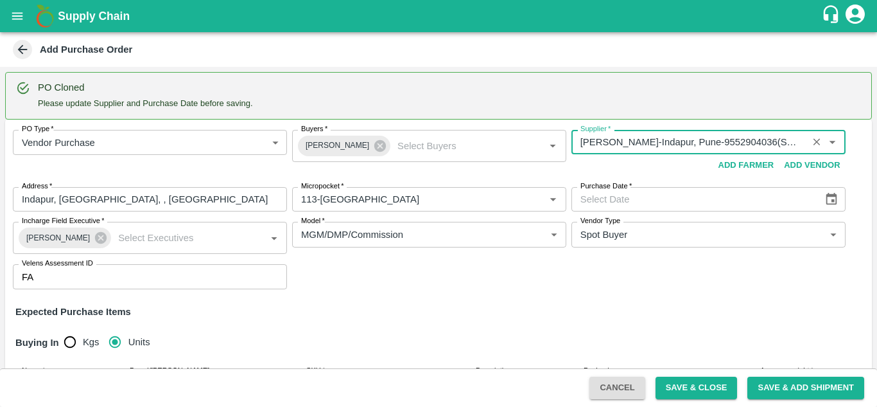
type input "SHIVAJI RAJARAM AVACHAR-Indapur, Pune-9552904036(Supplier)"
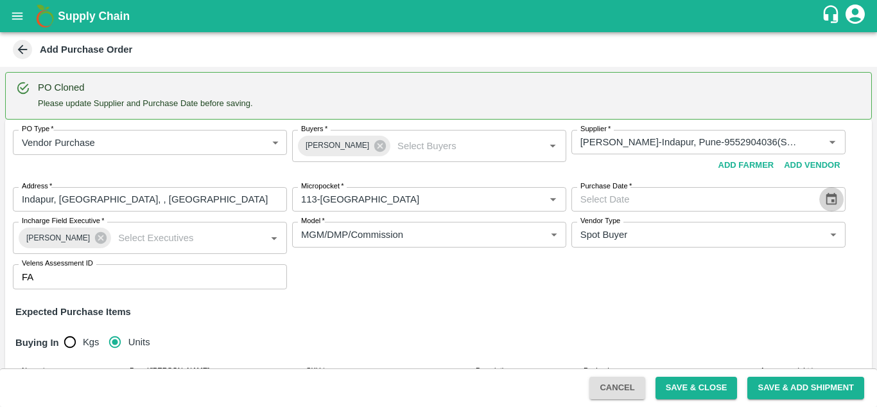
click at [830, 199] on icon "Choose date" at bounding box center [832, 199] width 14 height 14
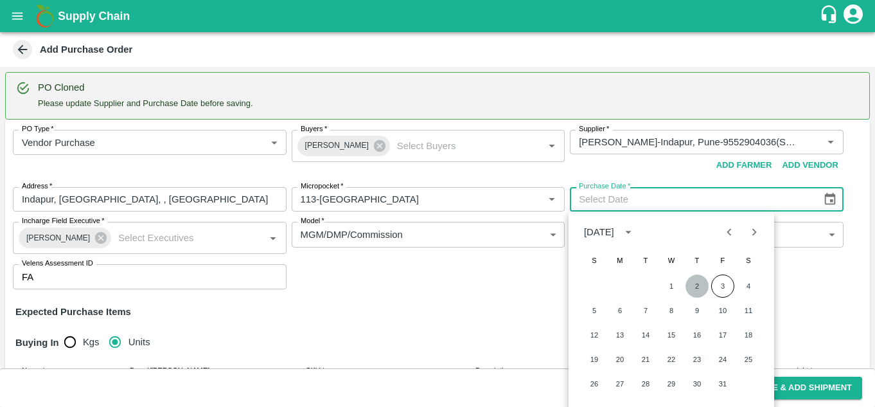
click at [692, 288] on button "2" at bounding box center [696, 285] width 23 height 23
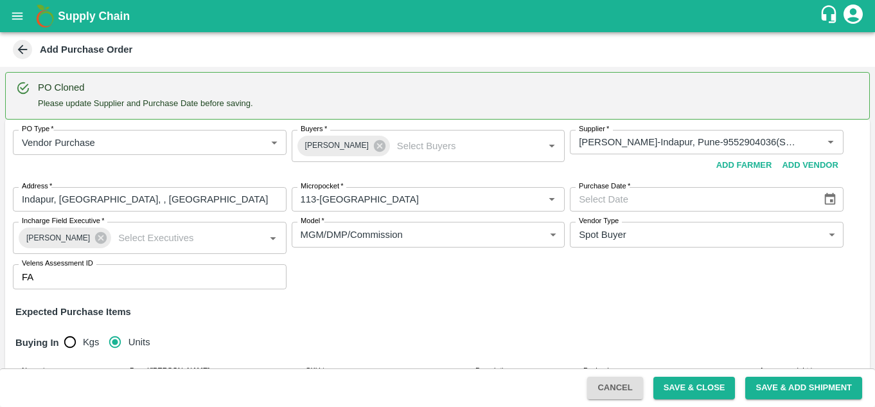
type input "02/10/2025"
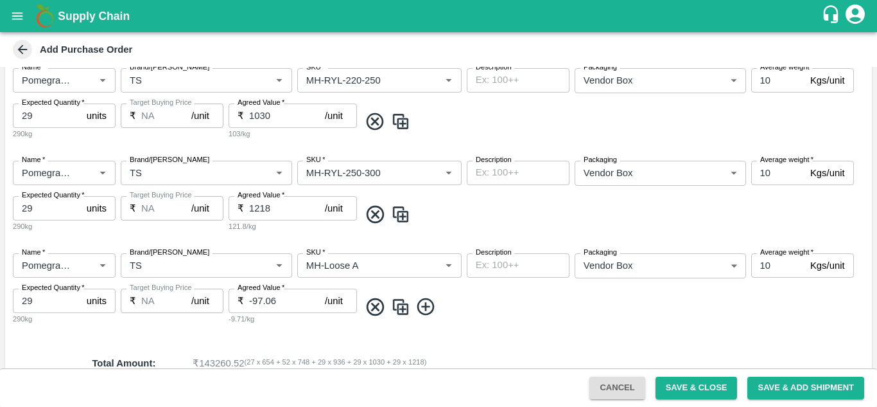
scroll to position [722, 0]
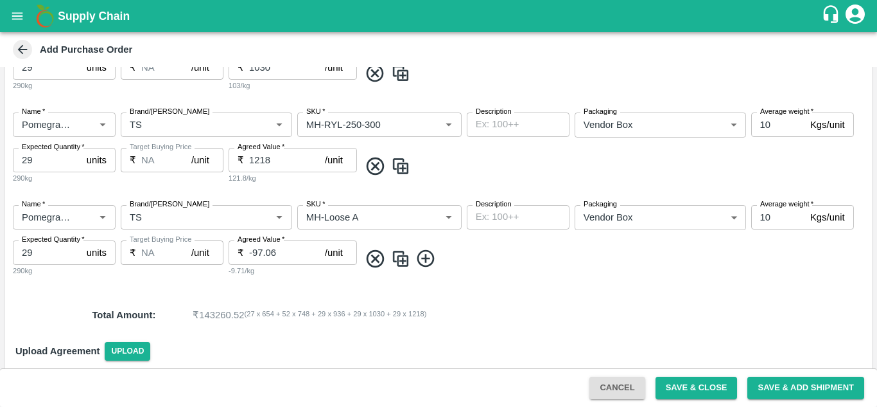
click at [403, 164] on img at bounding box center [400, 165] width 19 height 21
type input "1218"
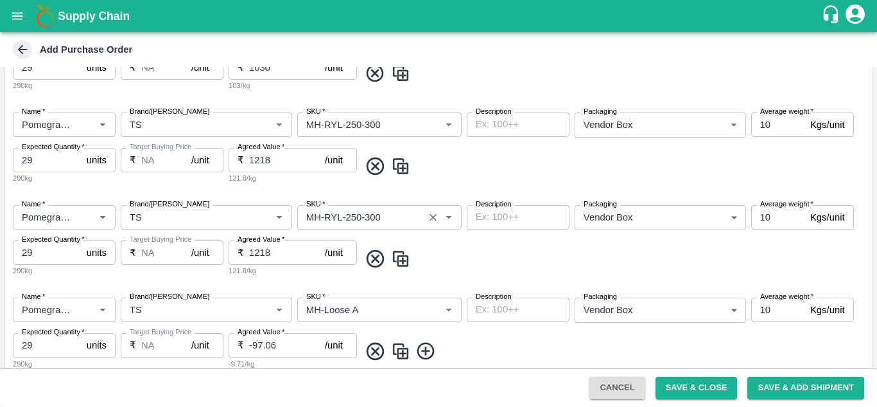
click at [390, 220] on input "SKU   *" at bounding box center [360, 217] width 119 height 17
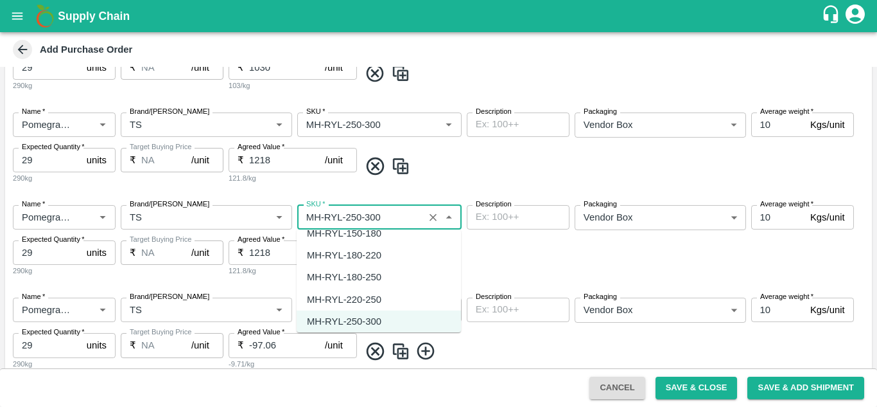
scroll to position [675, 0]
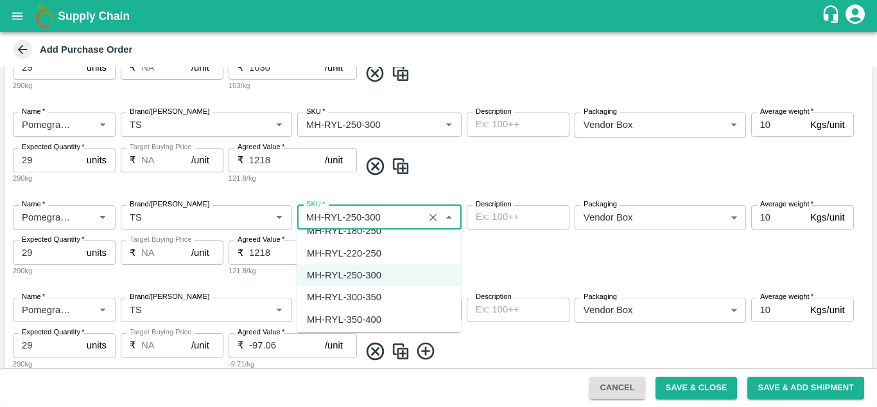
click at [355, 297] on div "MH-RYL-300-350" at bounding box center [344, 297] width 75 height 14
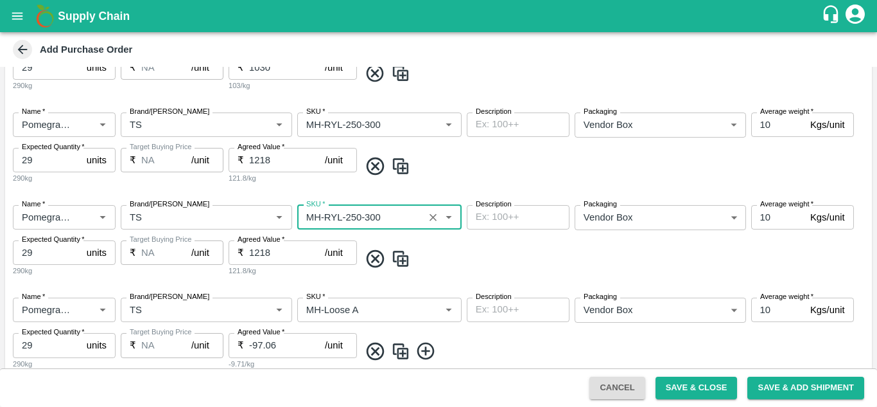
type input "MH-RYL-300-350"
click at [513, 244] on div "Name   * Name   * Brand/Marka Brand/Marka SKU   * SKU   * Description x Descrip…" at bounding box center [438, 241] width 867 height 92
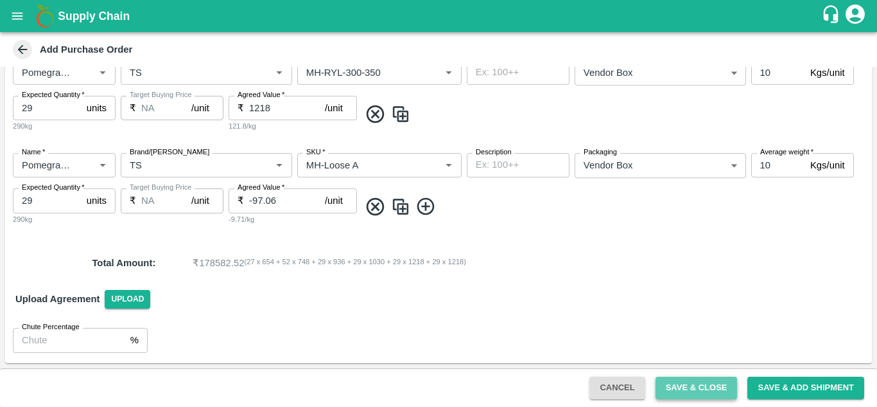
click at [698, 389] on button "Save & Close" at bounding box center [697, 387] width 82 height 22
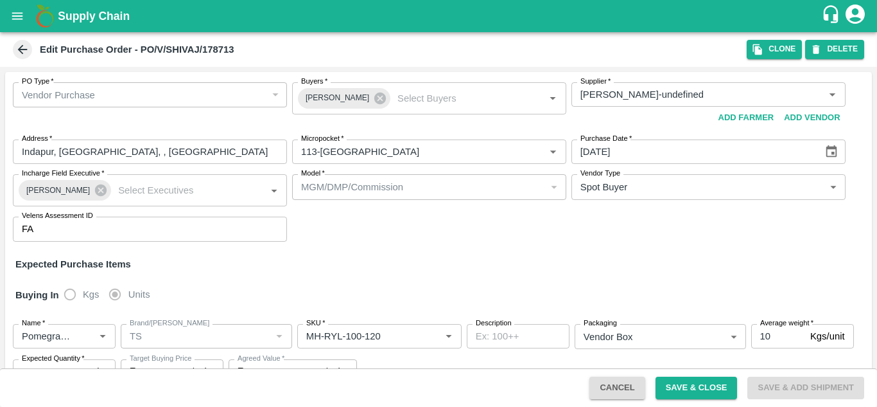
click at [25, 51] on icon at bounding box center [22, 49] width 14 height 14
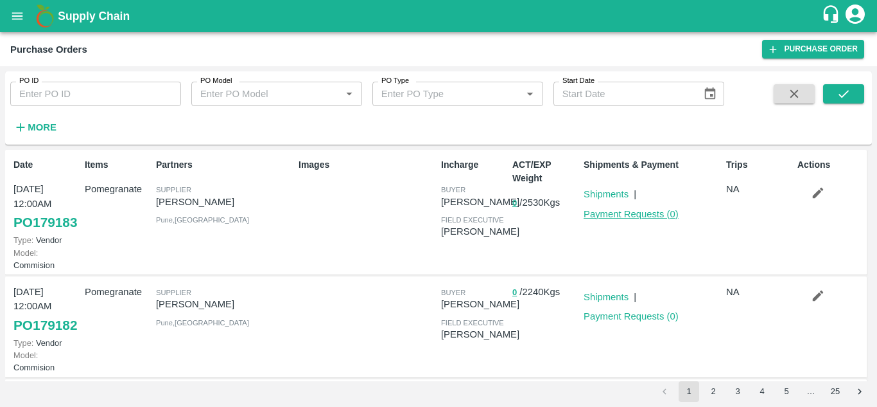
click at [620, 215] on link "Payment Requests ( 0 )" at bounding box center [631, 214] width 95 height 10
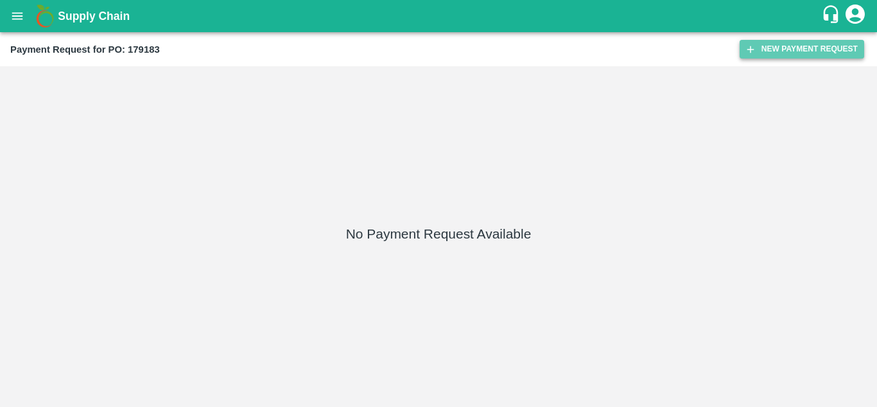
click at [779, 51] on button "New Payment Request" at bounding box center [802, 49] width 125 height 19
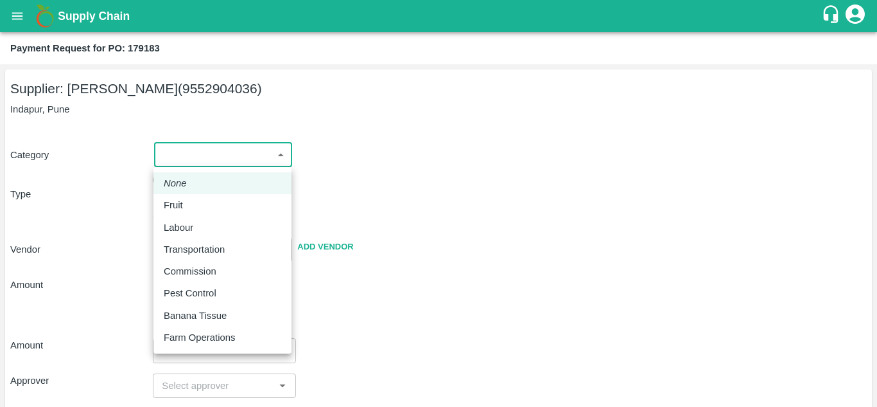
click at [229, 154] on body "Supply Chain Payment Request for PO: 179183 Supplier: [PERSON_NAME] (9552904036…" at bounding box center [438, 203] width 877 height 407
click at [201, 207] on div "Fruit" at bounding box center [223, 205] width 118 height 14
type input "1"
type input "[PERSON_NAME] - 9552904036(Supplier)"
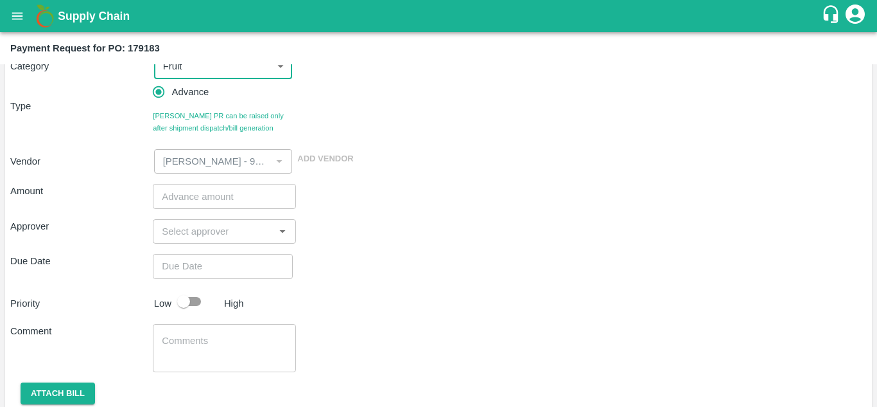
scroll to position [89, 0]
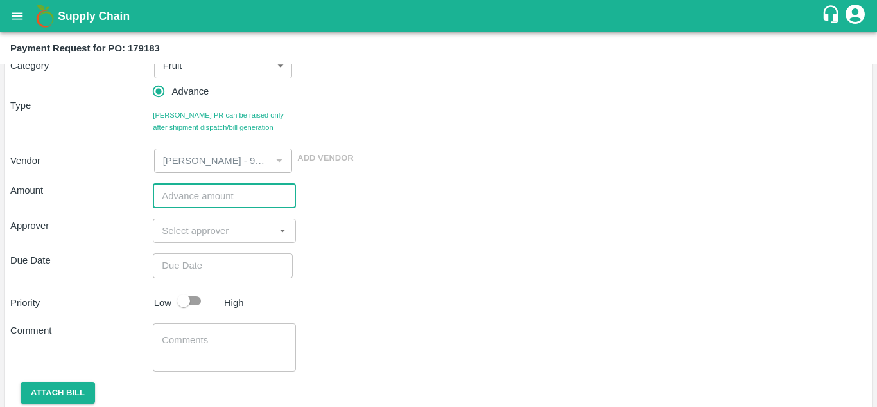
click at [197, 200] on input "number" at bounding box center [224, 195] width 143 height 24
click at [177, 194] on input "20000" at bounding box center [224, 195] width 143 height 24
click at [188, 197] on input "20000" at bounding box center [224, 195] width 143 height 24
click at [177, 195] on input "200000" at bounding box center [224, 195] width 143 height 24
type input "200000"
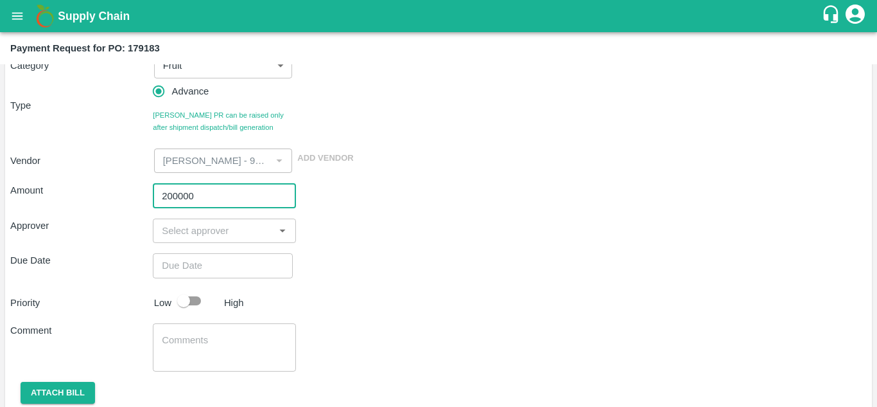
click at [206, 234] on input "input" at bounding box center [214, 230] width 114 height 17
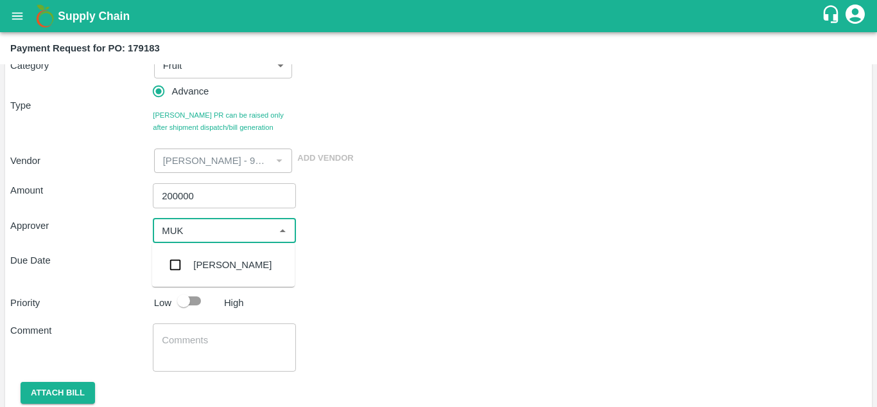
type input "MUKU"
click at [175, 269] on input "checkbox" at bounding box center [175, 265] width 26 height 26
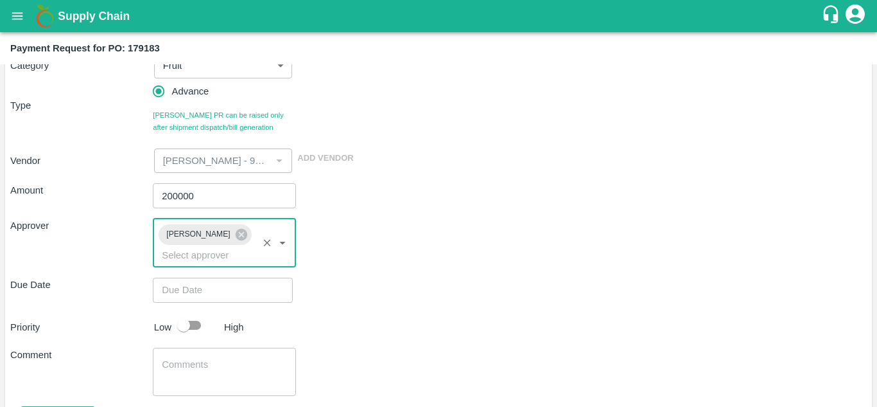
type input "DD/MM/YYYY hh:mm aa"
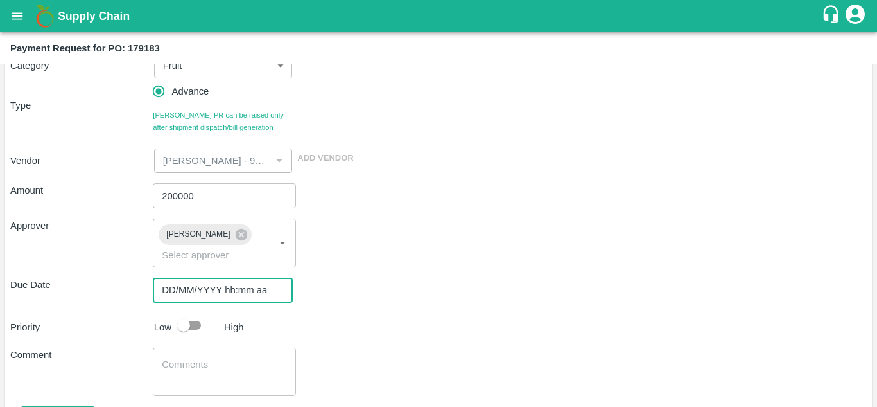
click at [180, 294] on input "DD/MM/YYYY hh:mm aa" at bounding box center [218, 289] width 131 height 24
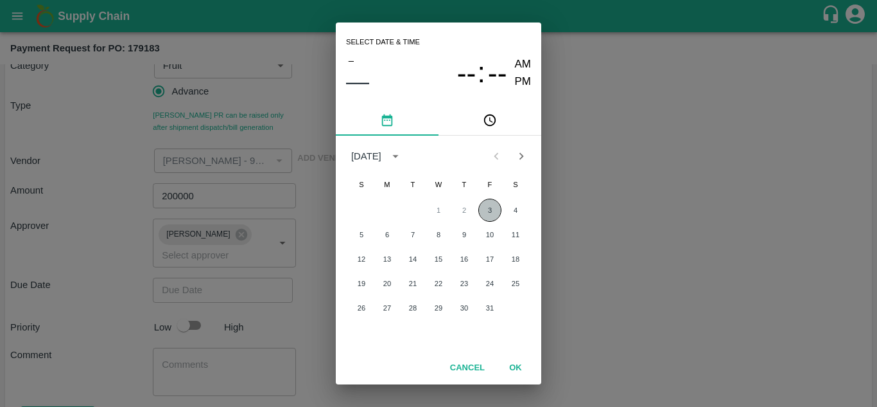
click at [486, 210] on button "3" at bounding box center [490, 209] width 23 height 23
type input "03/10/2025 12:00 AM"
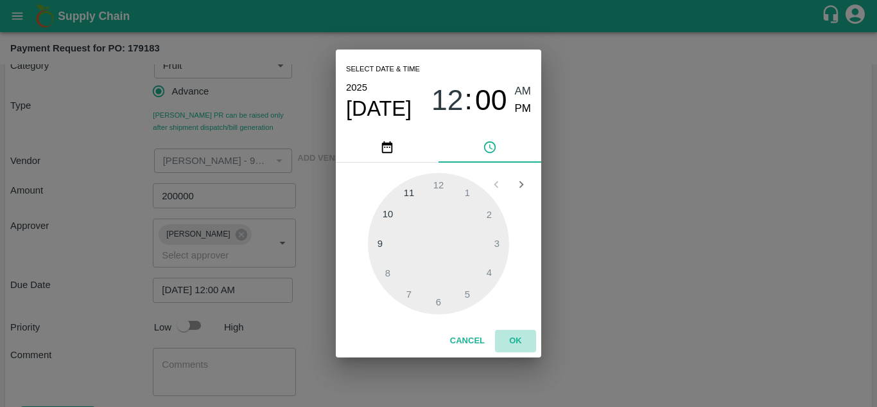
click at [521, 338] on button "OK" at bounding box center [515, 340] width 41 height 22
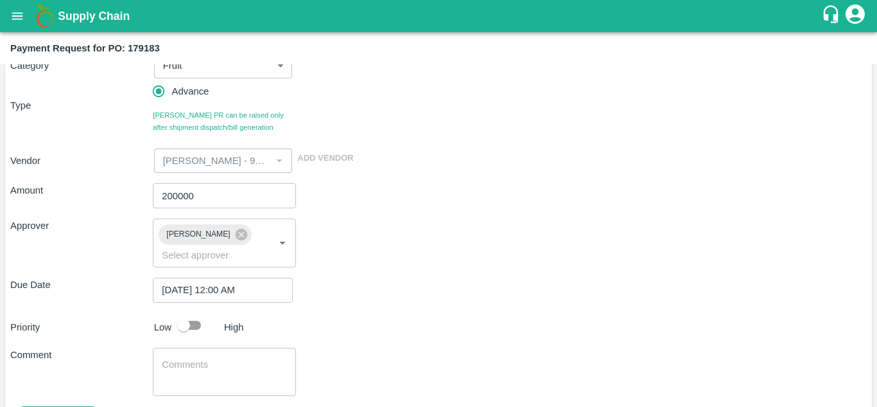
click at [428, 250] on div "Approver Mukul Chaudhari ​" at bounding box center [438, 242] width 857 height 49
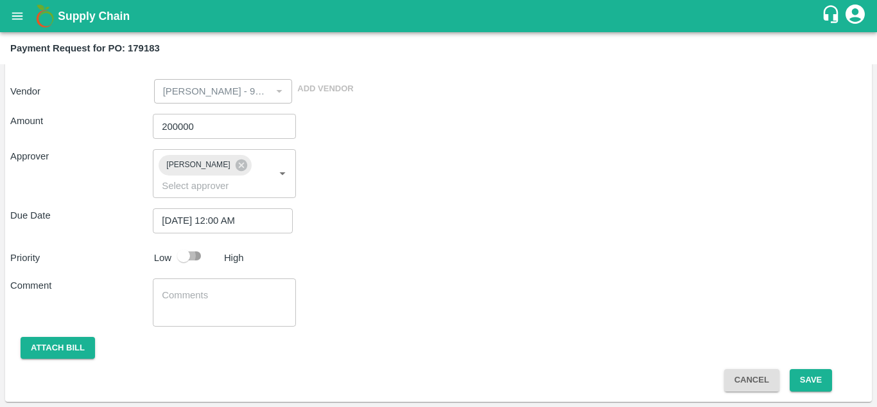
click at [184, 256] on input "checkbox" at bounding box center [183, 255] width 73 height 24
checkbox input "true"
click at [813, 378] on button "Save" at bounding box center [811, 380] width 42 height 22
